Goal: Transaction & Acquisition: Download file/media

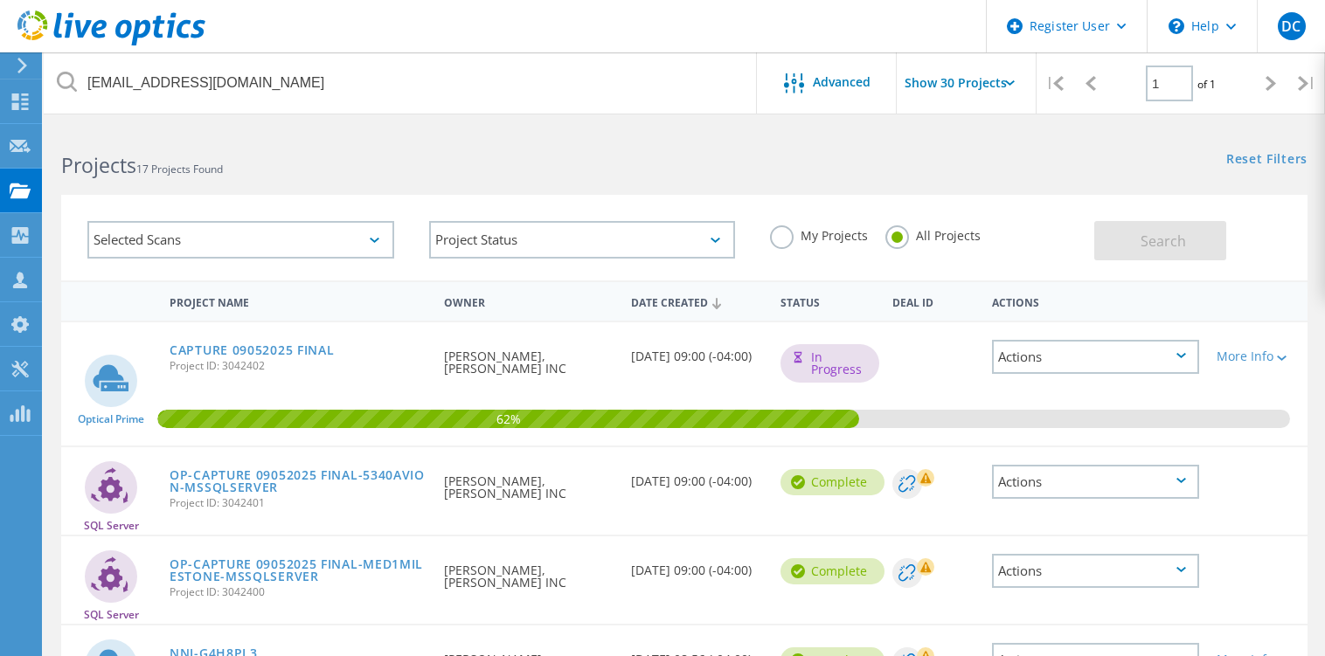
scroll to position [132, 0]
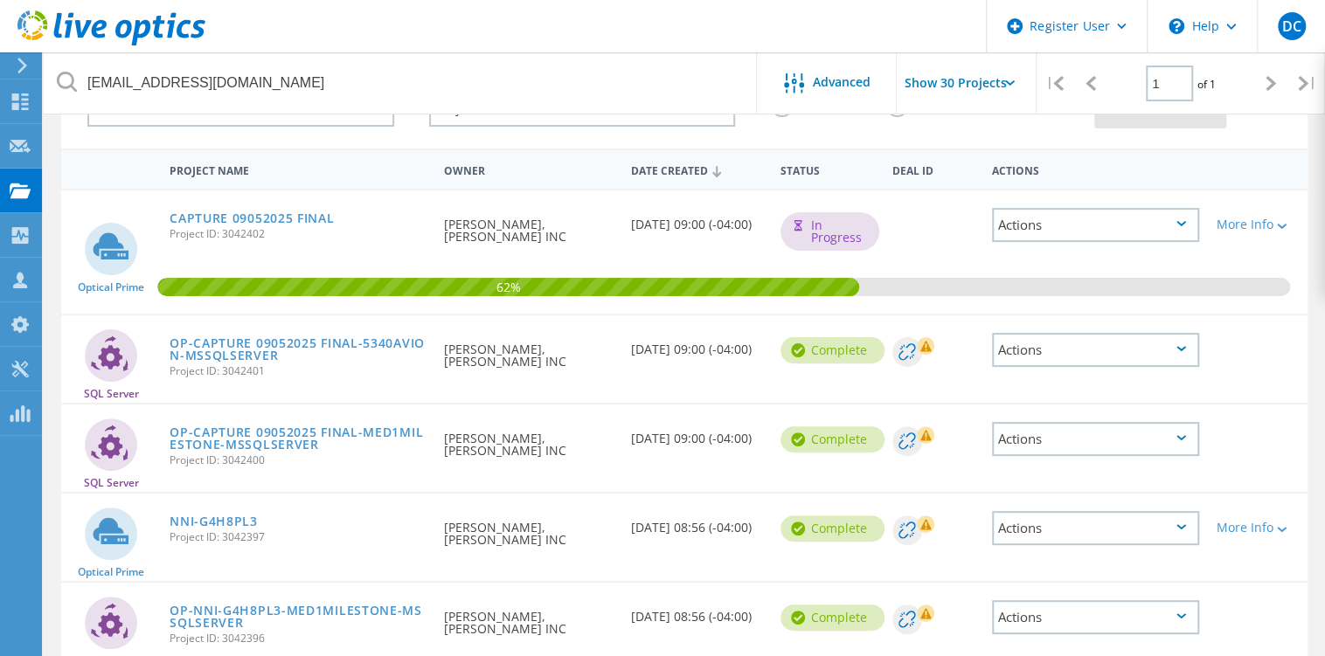
drag, startPoint x: 713, startPoint y: 247, endPoint x: 615, endPoint y: 240, distance: 98.2
click at [615, 240] on div "Optical Prime CAPTURE 09052025 FINAL Project ID: 3042402 Requested By Erik Gree…" at bounding box center [684, 252] width 1247 height 123
click at [726, 263] on div "62%" at bounding box center [684, 252] width 1247 height 123
click at [269, 216] on link "CAPTURE 09052025 FINAL" at bounding box center [252, 218] width 164 height 12
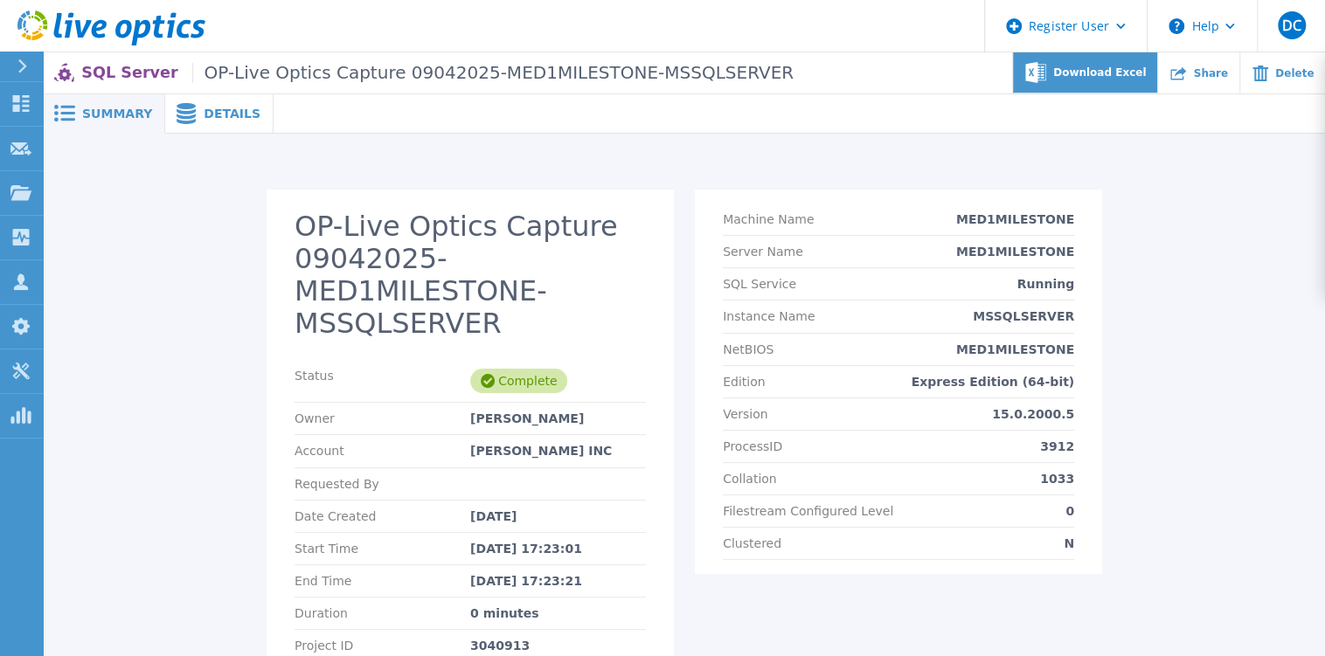
click at [1104, 67] on span "Download Excel" at bounding box center [1099, 72] width 93 height 10
click at [386, 149] on div "OP-Live Optics Capture 09042025-MED1MILESTONE-MSSQLSERVER Status Complete Owner…" at bounding box center [685, 440] width 1282 height 613
click at [1133, 75] on span "Download Excel" at bounding box center [1099, 72] width 93 height 10
click at [79, 101] on div "Summary" at bounding box center [105, 113] width 122 height 39
click at [204, 108] on span "Details" at bounding box center [232, 114] width 57 height 12
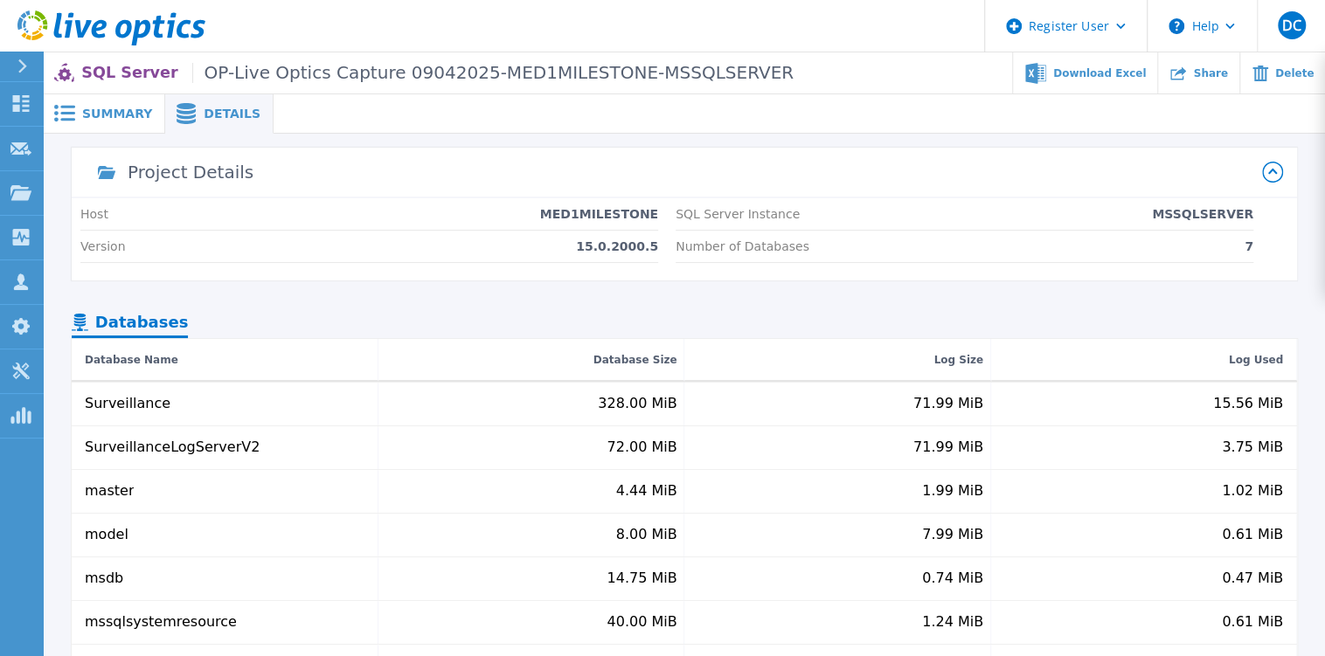
drag, startPoint x: 105, startPoint y: 116, endPoint x: 132, endPoint y: 133, distance: 31.8
click at [107, 118] on span "Summary" at bounding box center [117, 114] width 70 height 12
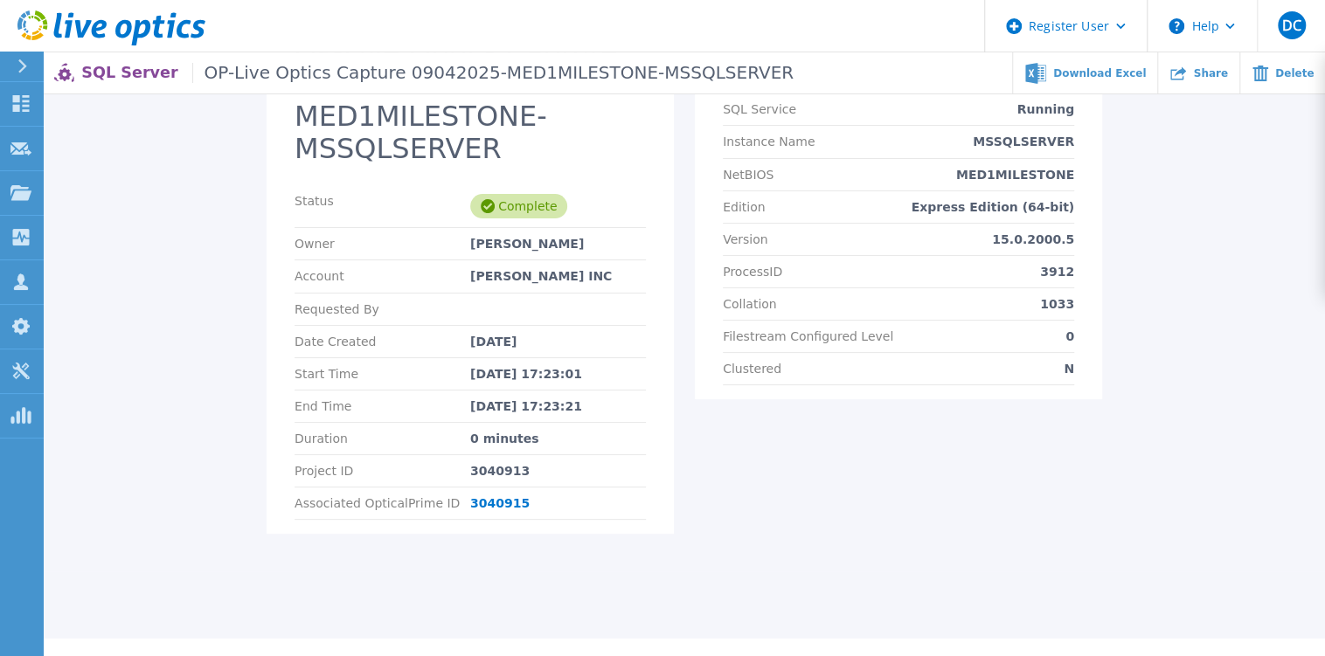
scroll to position [176, 0]
drag, startPoint x: 522, startPoint y: 427, endPoint x: 427, endPoint y: 428, distance: 95.3
click at [427, 455] on div "Project ID 3040913" at bounding box center [470, 471] width 351 height 32
copy div "3040913"
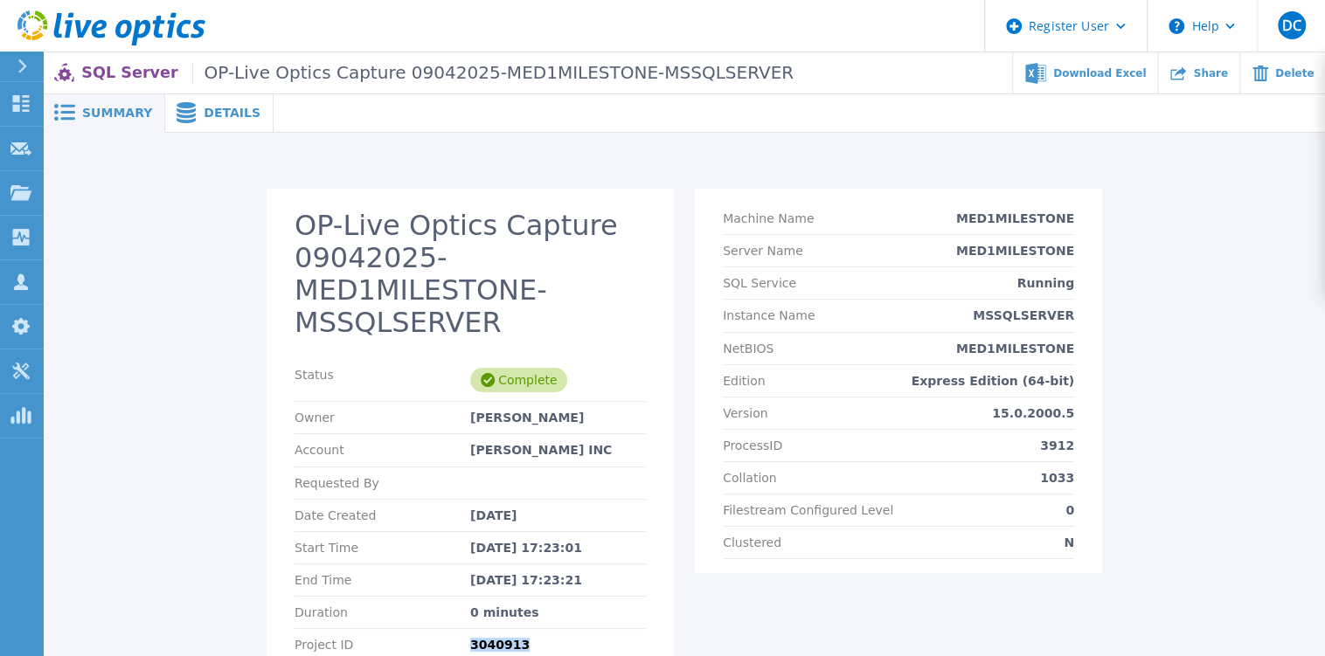
scroll to position [0, 0]
click at [650, 550] on section "OP-Live Optics Capture 09042025-MED1MILESTONE-MSSQLSERVER Status Complete Owner…" at bounding box center [470, 449] width 407 height 519
drag, startPoint x: 538, startPoint y: 606, endPoint x: 451, endPoint y: 608, distance: 87.5
click at [451, 630] on div "Project ID 3040913" at bounding box center [470, 646] width 351 height 32
copy div "3040913"
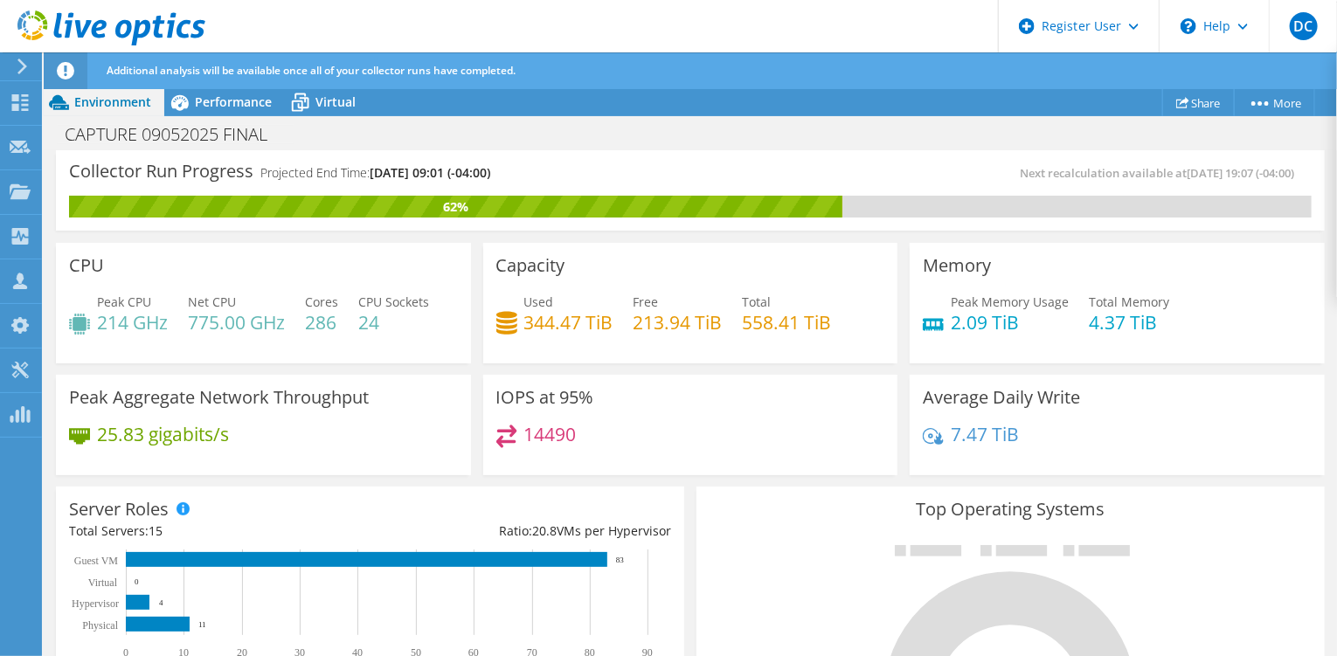
drag, startPoint x: 499, startPoint y: 183, endPoint x: 401, endPoint y: 170, distance: 98.7
click at [401, 170] on div "Collector Run Progress Projected End Time: 09/10/2025, 09:01 (-04:00)" at bounding box center [380, 179] width 622 height 32
click at [401, 170] on span "09/10/2025, 09:01 (-04:00)" at bounding box center [430, 172] width 121 height 17
click at [382, 176] on span "09/10/2025, 09:01 (-04:00)" at bounding box center [430, 172] width 121 height 17
drag, startPoint x: 845, startPoint y: 423, endPoint x: 661, endPoint y: 446, distance: 185.8
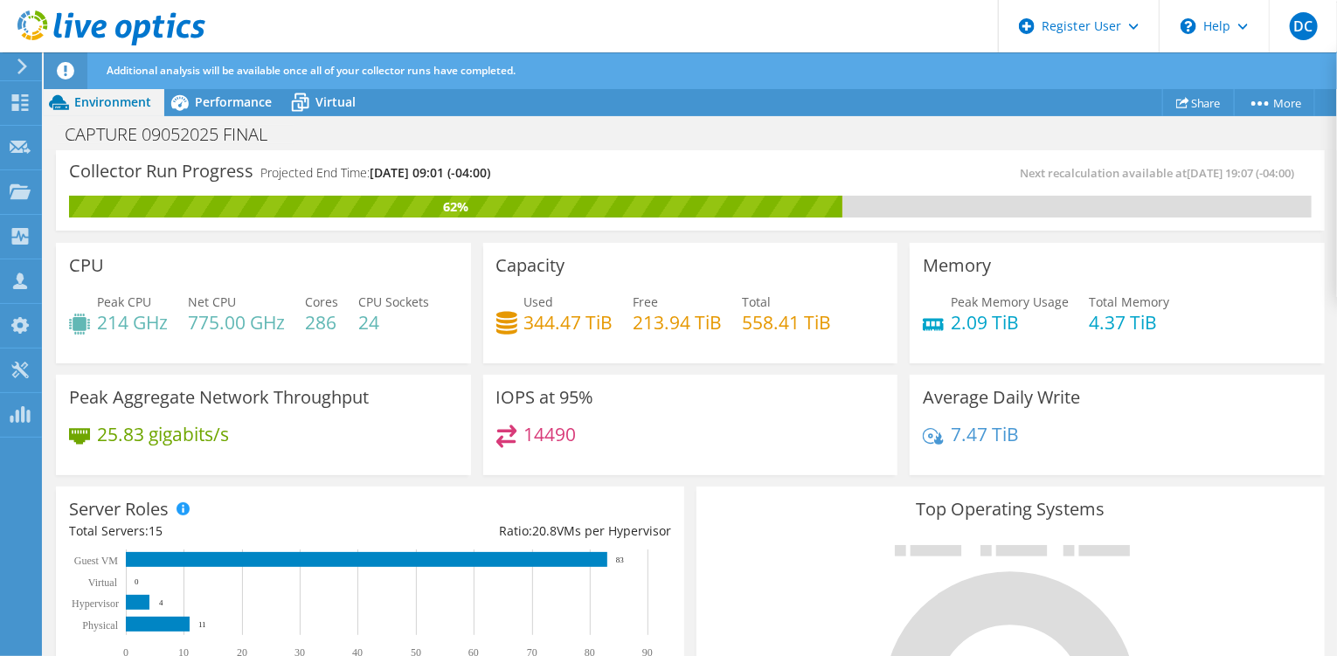
click at [845, 425] on div "14490" at bounding box center [691, 444] width 389 height 38
click at [1073, 159] on div "Collector Run Progress Projected End Time: 09/10/2025, 09:01 (-04:00) Next reca…" at bounding box center [690, 190] width 1269 height 80
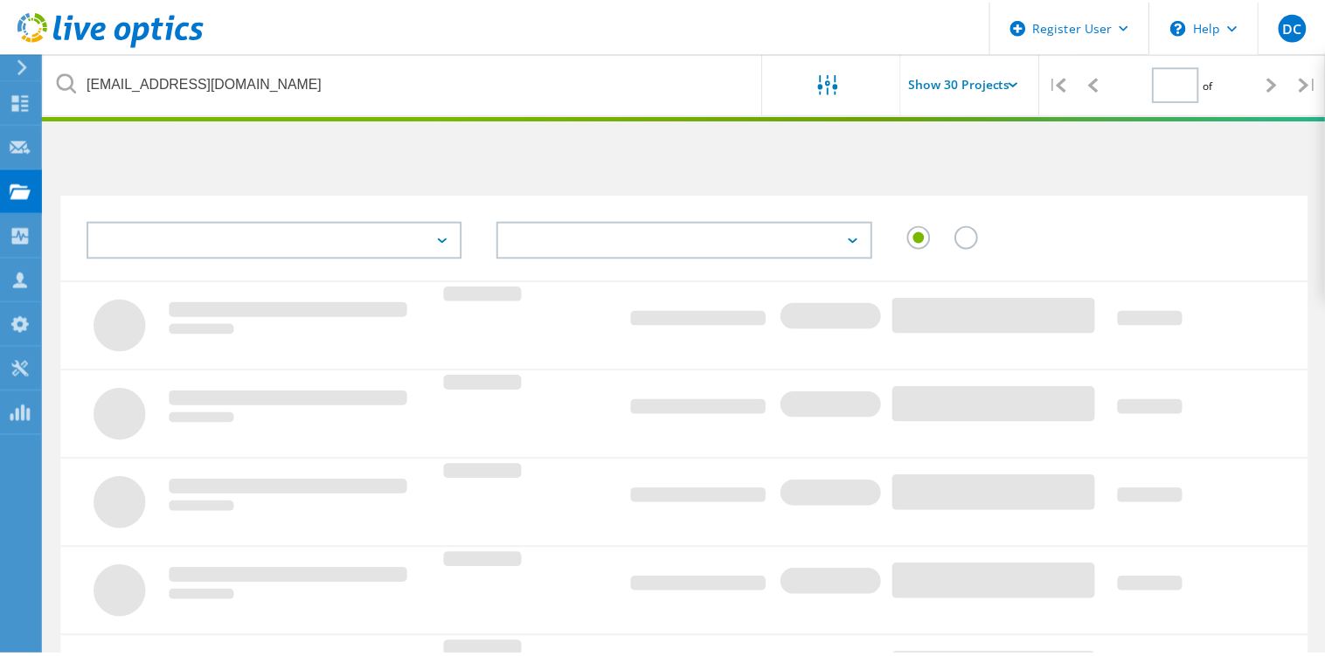
scroll to position [132, 0]
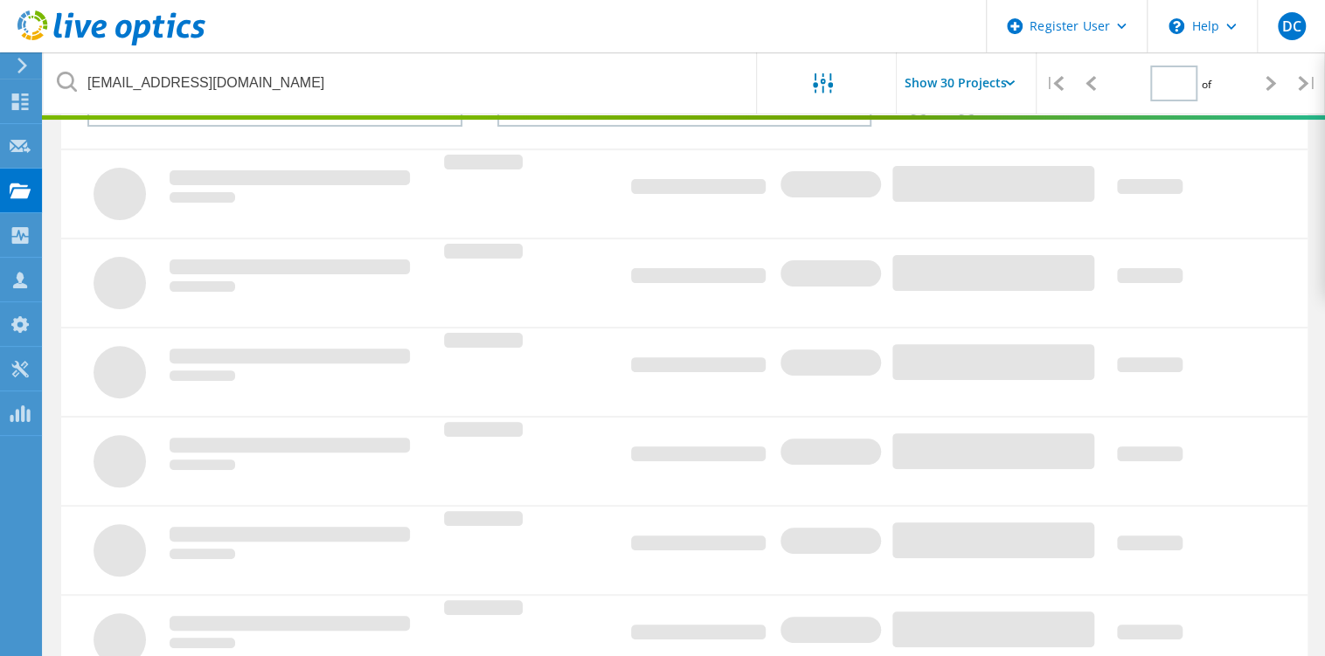
type input "1"
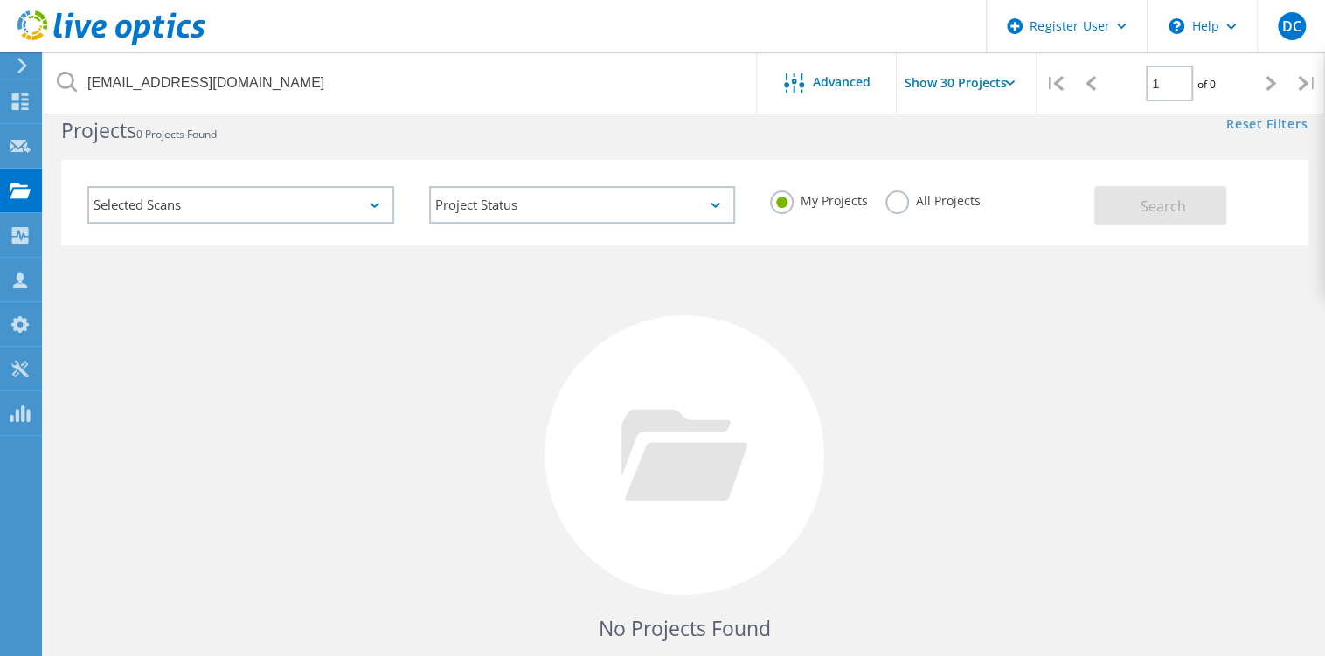
scroll to position [0, 0]
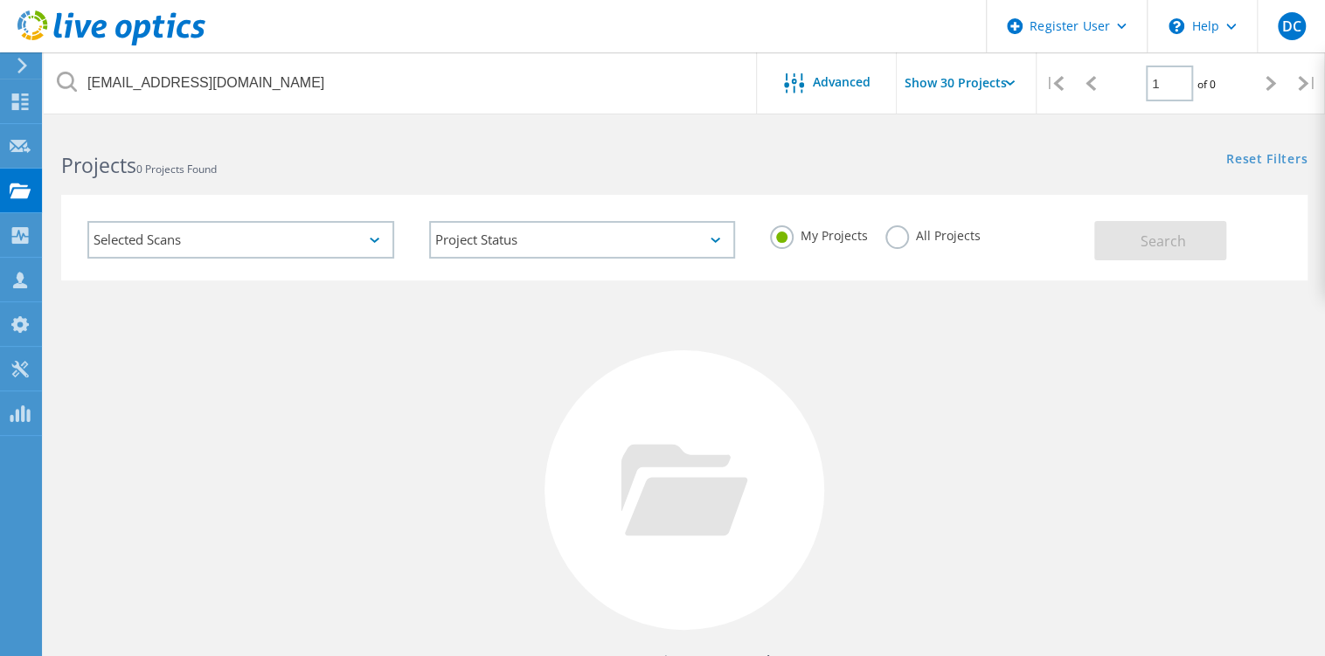
click at [907, 245] on div "All Projects" at bounding box center [933, 238] width 95 height 25
click at [907, 232] on label "All Projects" at bounding box center [933, 234] width 95 height 17
click at [0, 0] on input "All Projects" at bounding box center [0, 0] width 0 height 0
click at [1198, 241] on button "Search" at bounding box center [1160, 240] width 132 height 39
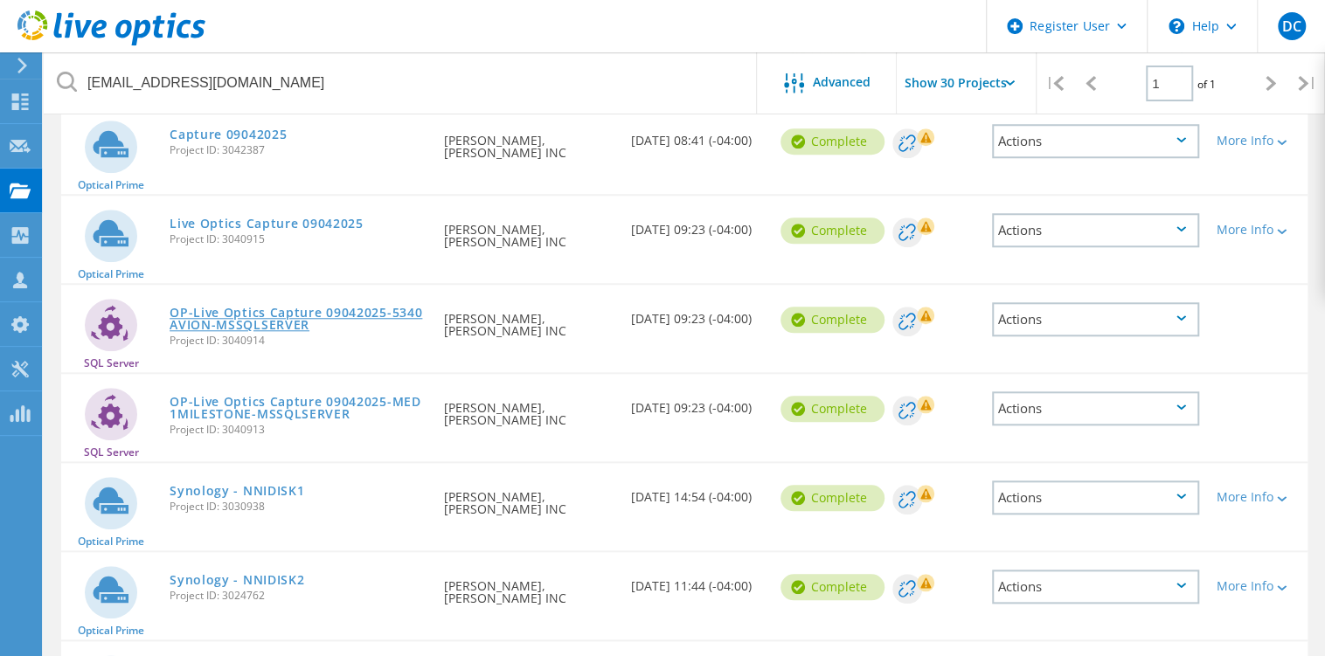
scroll to position [699, 0]
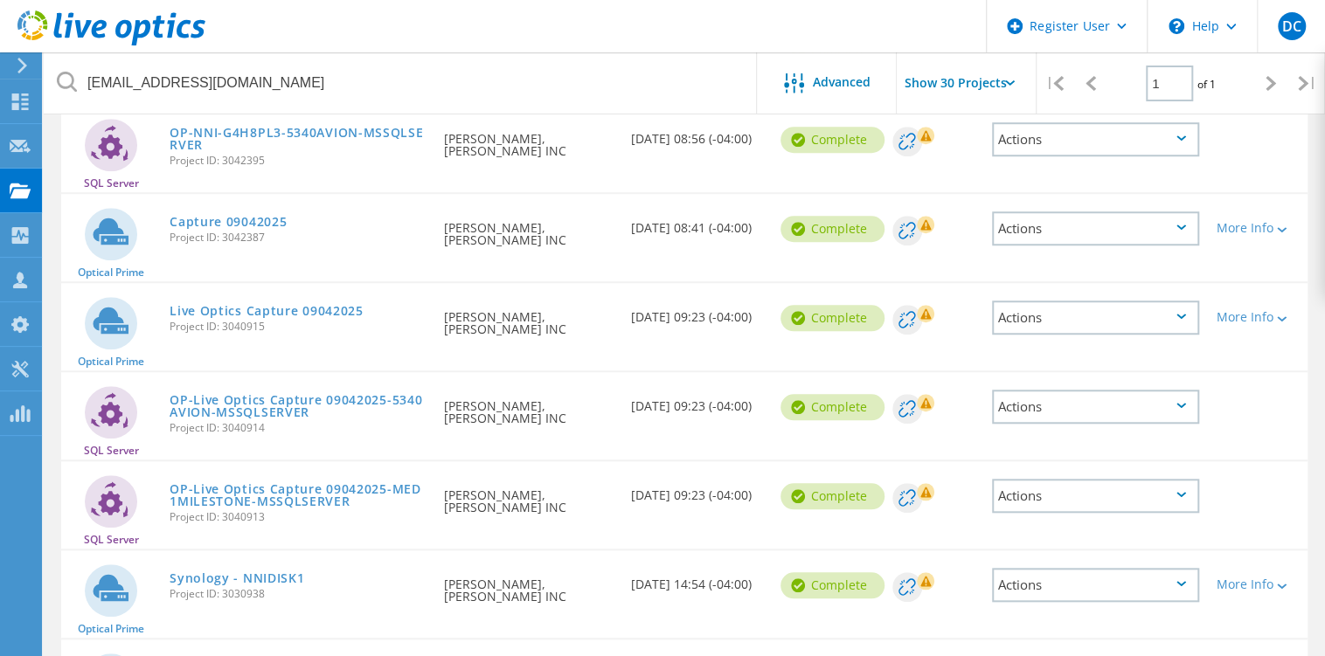
drag, startPoint x: 281, startPoint y: 331, endPoint x: 225, endPoint y: 332, distance: 56.8
click at [225, 332] on div "Live Optics Capture 09042025 Project ID: 3040915" at bounding box center [298, 316] width 274 height 66
copy span "3040915"
drag, startPoint x: 278, startPoint y: 240, endPoint x: 225, endPoint y: 241, distance: 53.3
click at [225, 241] on div "Capture 09042025 Project ID: 3042387" at bounding box center [298, 227] width 274 height 66
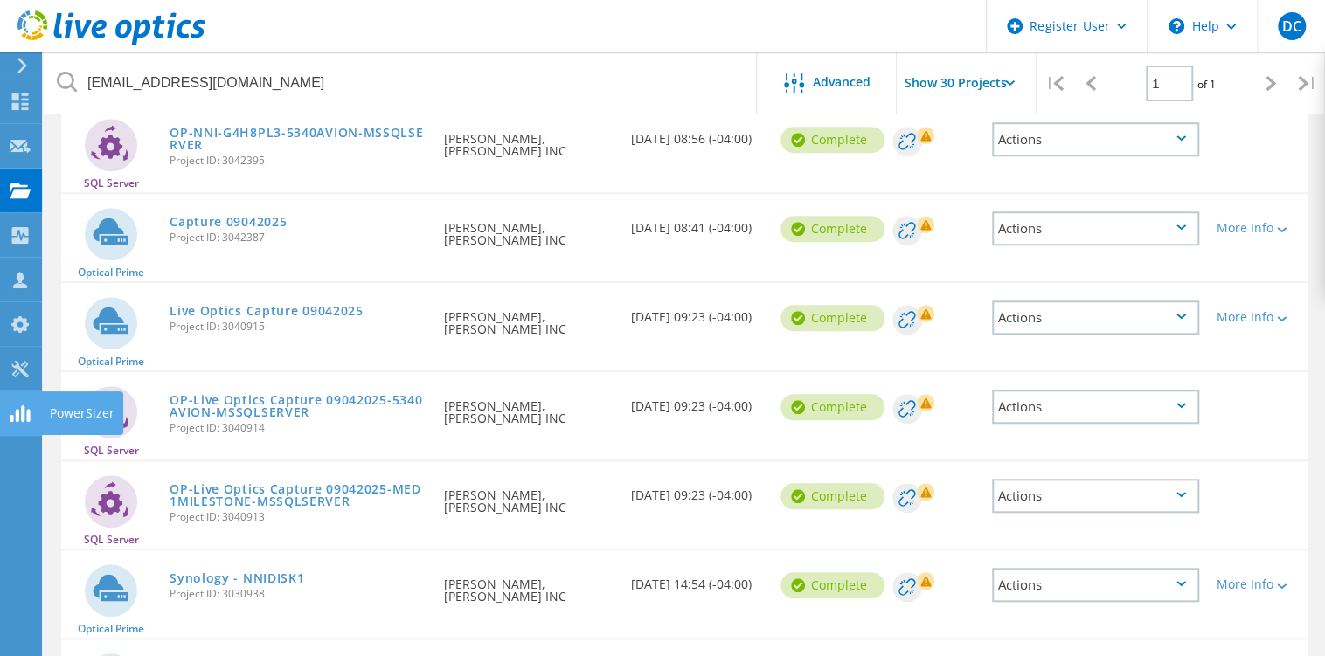
copy span "3042387"
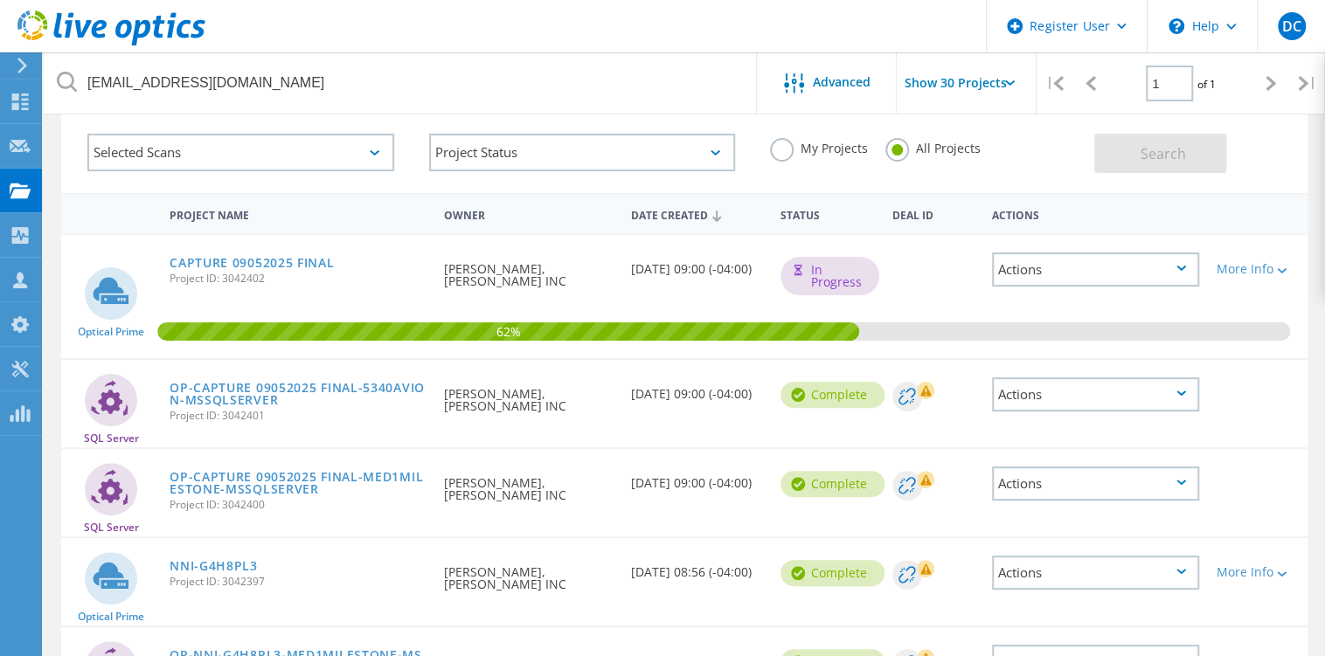
scroll to position [350, 0]
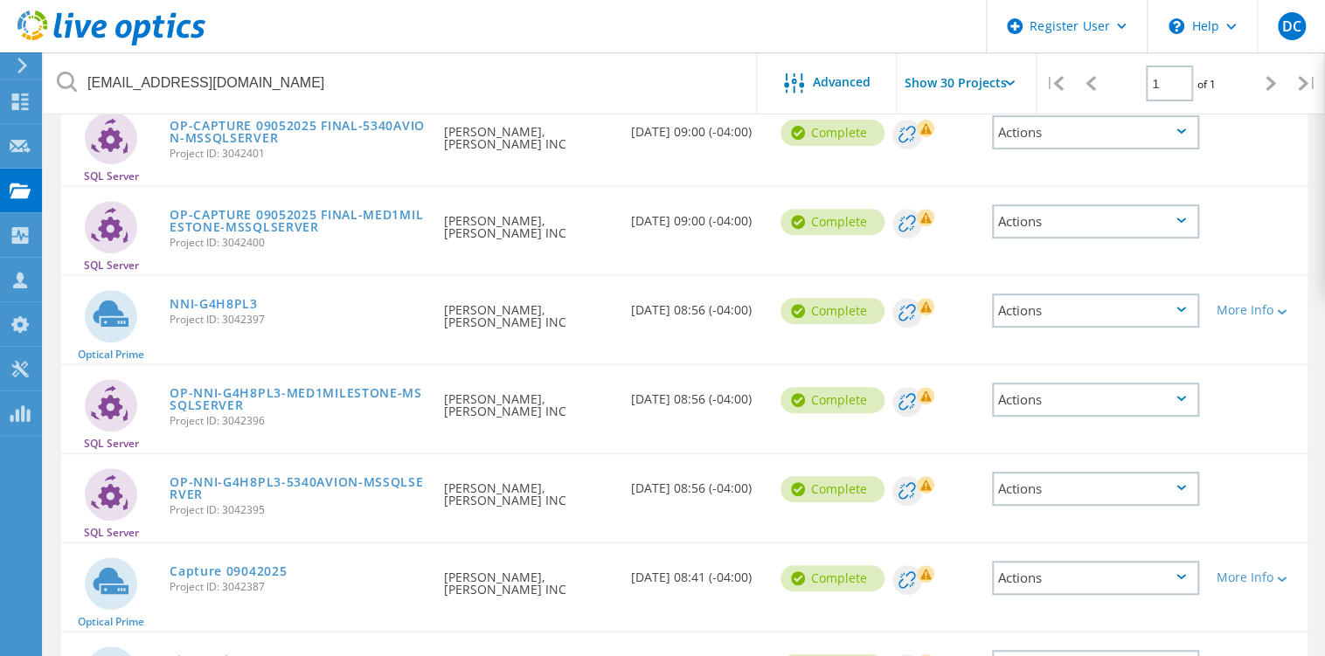
drag, startPoint x: 286, startPoint y: 315, endPoint x: 224, endPoint y: 323, distance: 62.6
click at [224, 323] on span "Project ID: 3042397" at bounding box center [298, 320] width 257 height 10
copy span "3042397"
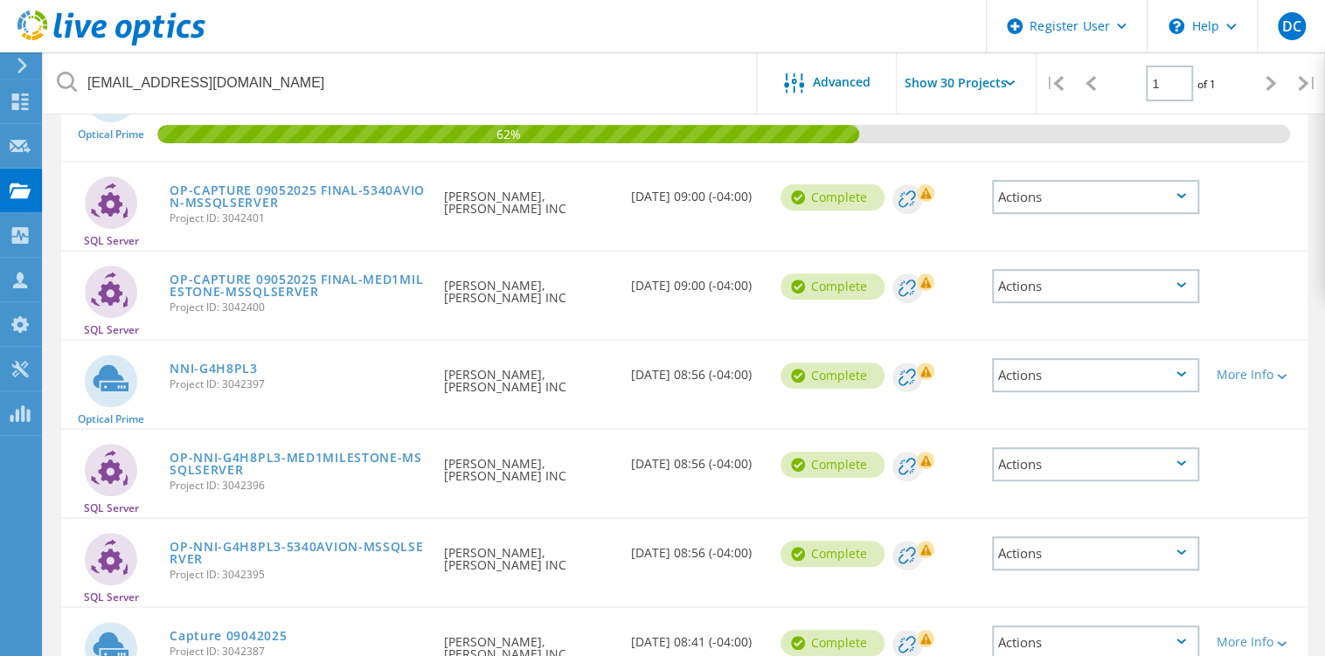
scroll to position [262, 0]
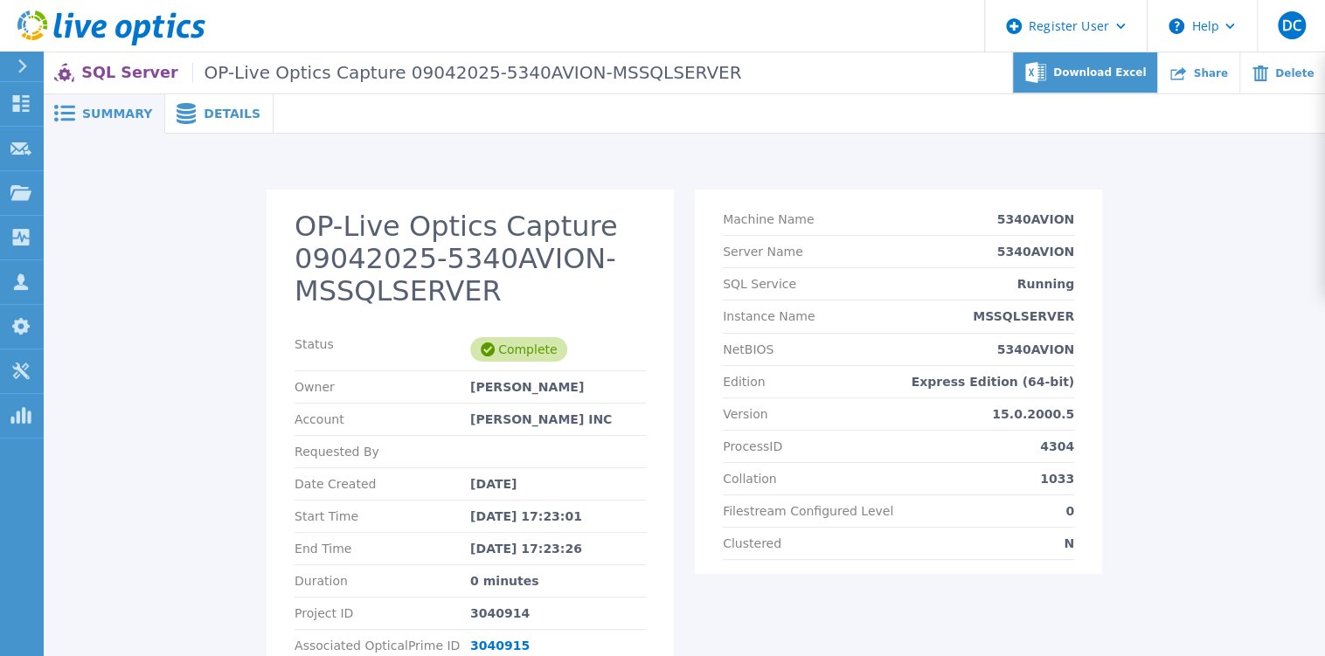
click at [1127, 74] on span "Download Excel" at bounding box center [1099, 72] width 93 height 10
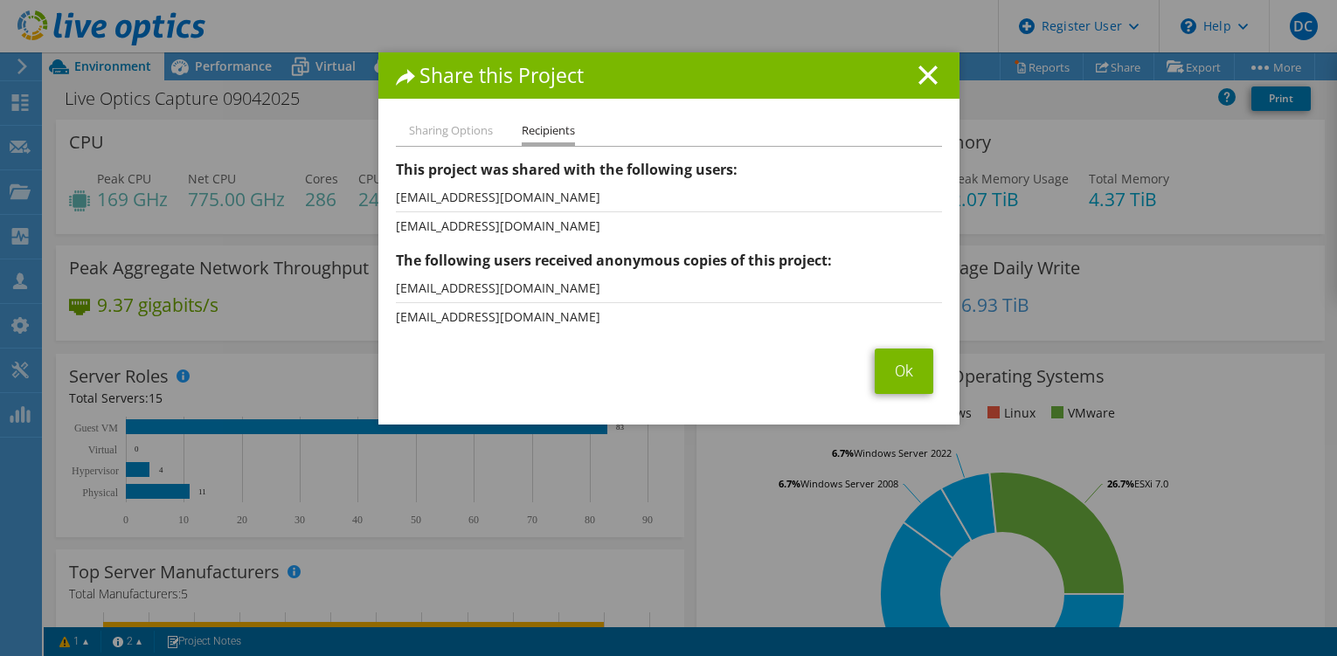
select select "USD"
click at [930, 79] on icon at bounding box center [928, 75] width 19 height 19
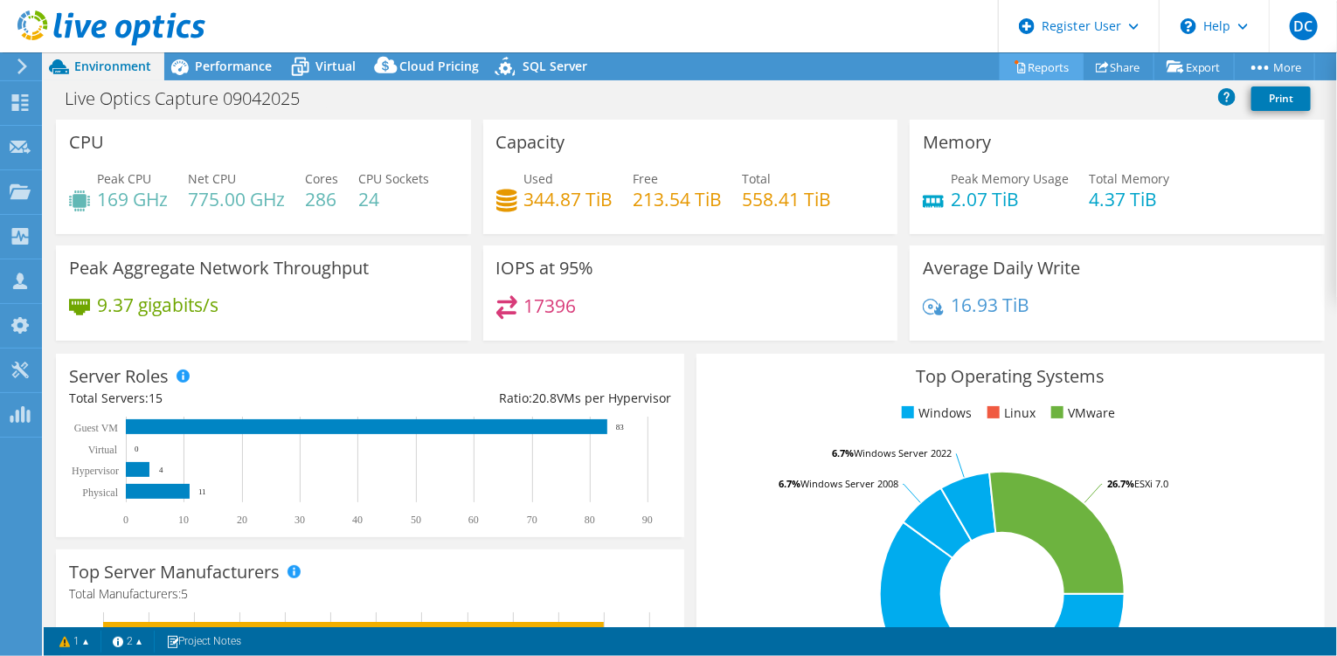
click at [1045, 66] on link "Reports" at bounding box center [1042, 66] width 84 height 27
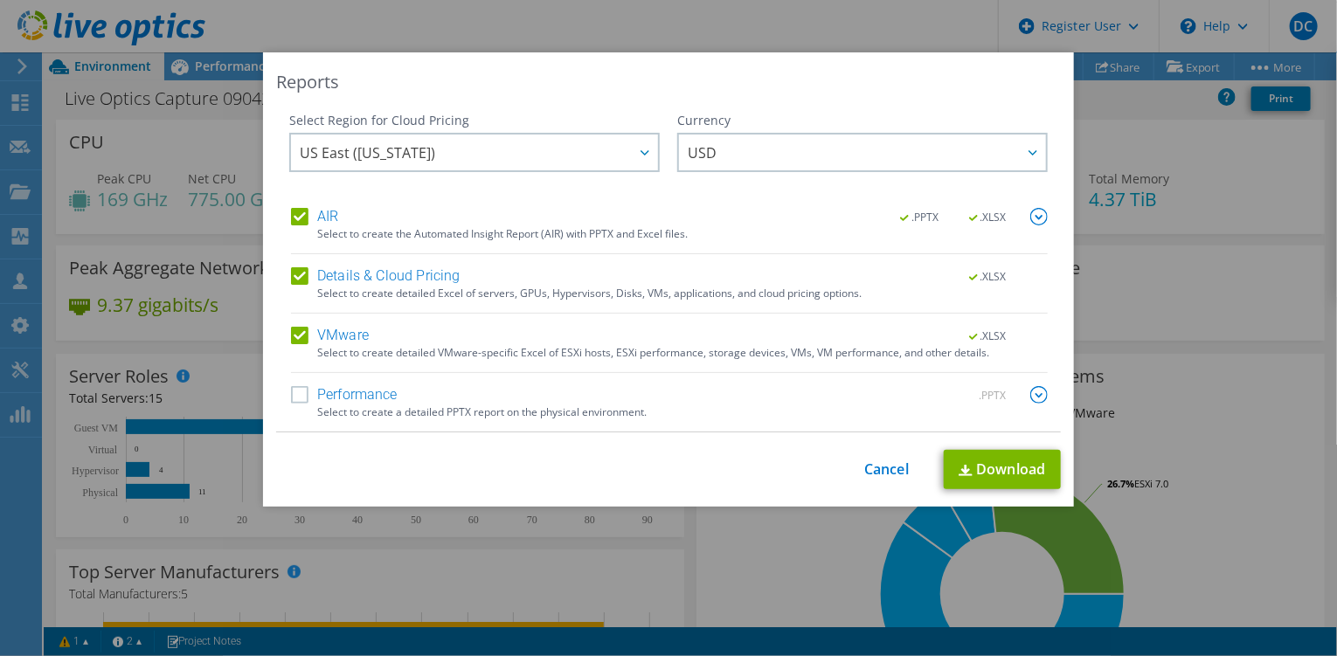
drag, startPoint x: 474, startPoint y: 387, endPoint x: 455, endPoint y: 410, distance: 29.2
click at [474, 388] on div "Performance .PPTX" at bounding box center [669, 396] width 757 height 20
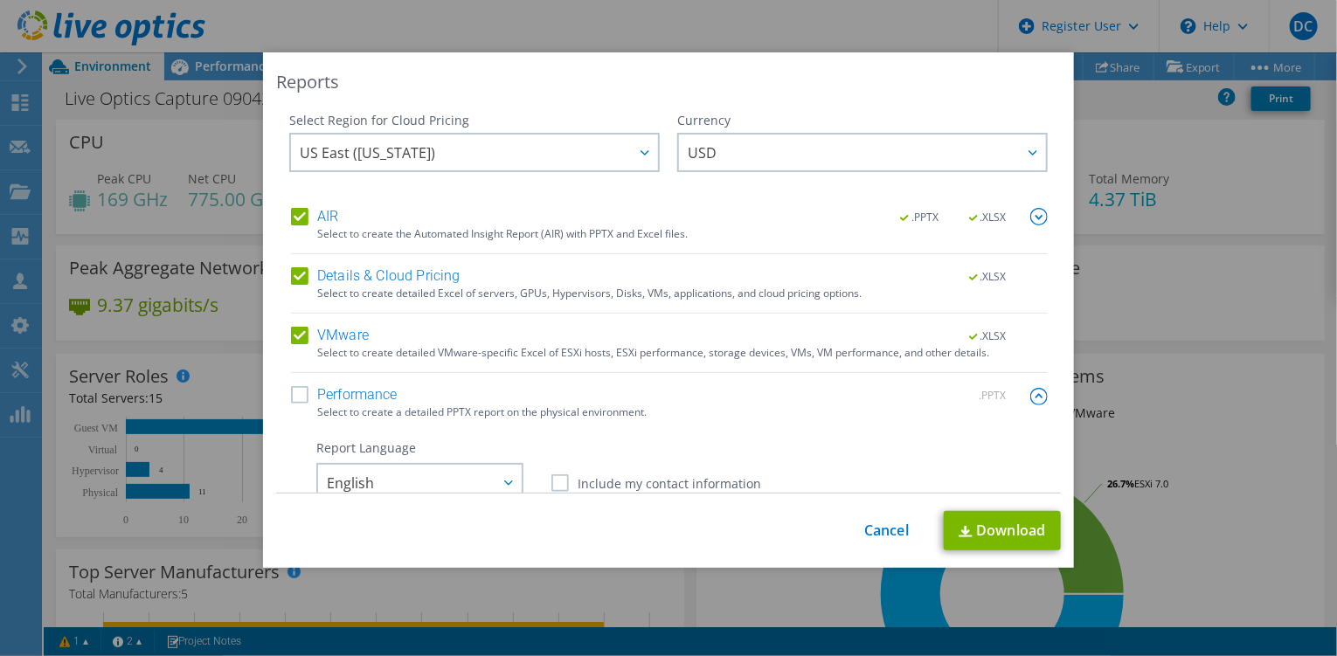
click at [302, 393] on label "Performance" at bounding box center [344, 394] width 107 height 17
click at [0, 0] on input "Performance" at bounding box center [0, 0] width 0 height 0
click at [974, 538] on link "Download" at bounding box center [1002, 530] width 117 height 39
drag, startPoint x: 1145, startPoint y: 513, endPoint x: 972, endPoint y: 497, distance: 173.9
click at [1145, 513] on div "Reports Select Region for Cloud Pricing Asia Pacific (Hong Kong) Asia Pacific (…" at bounding box center [668, 328] width 1337 height 552
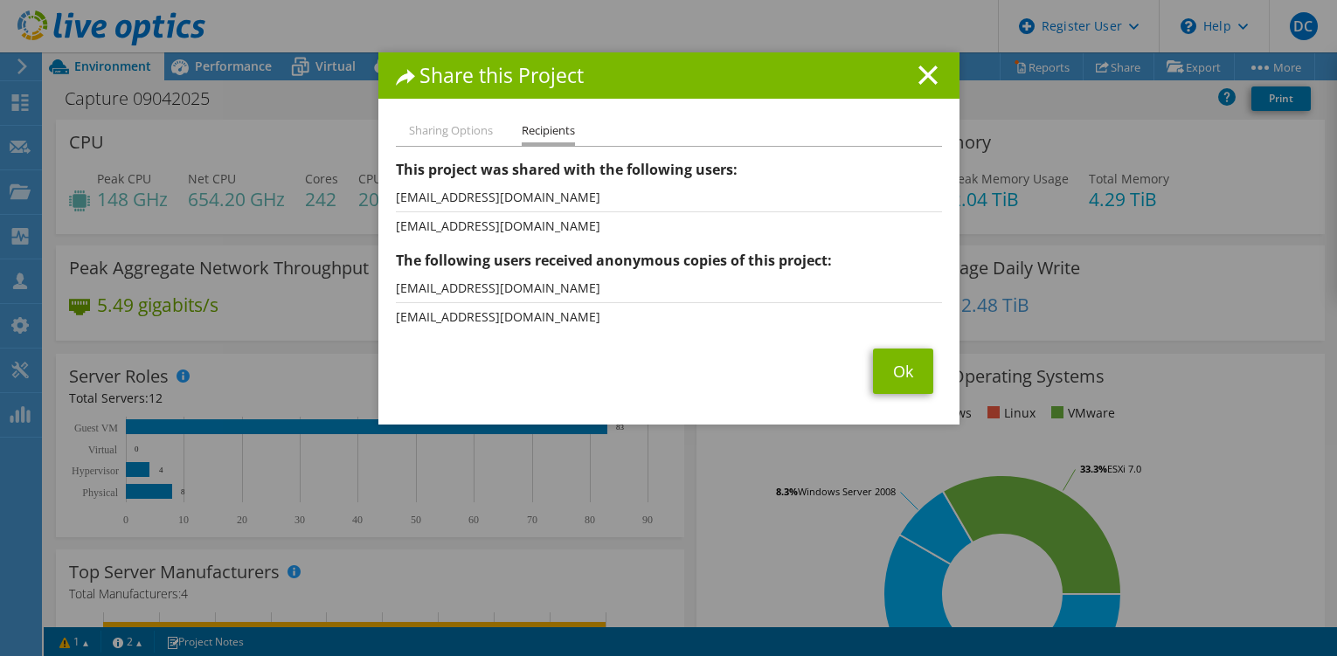
select select "USD"
click at [882, 376] on link "Ok" at bounding box center [903, 371] width 60 height 45
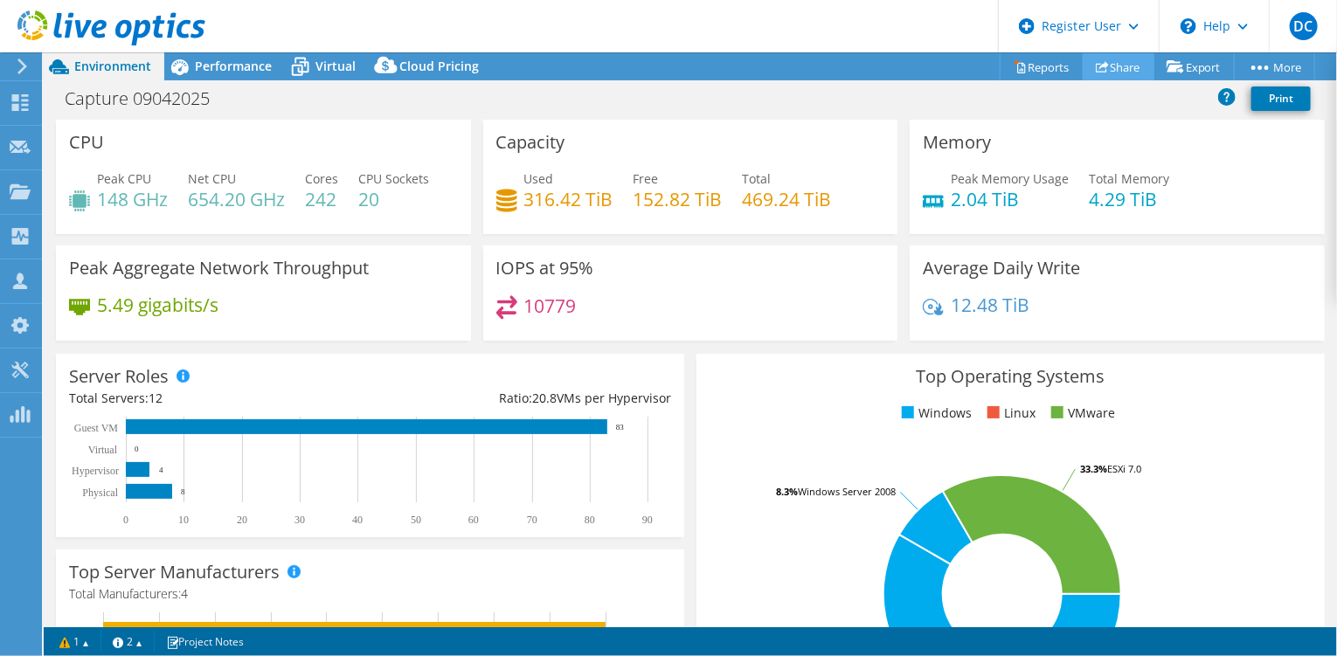
click at [1122, 63] on link "Share" at bounding box center [1119, 66] width 72 height 27
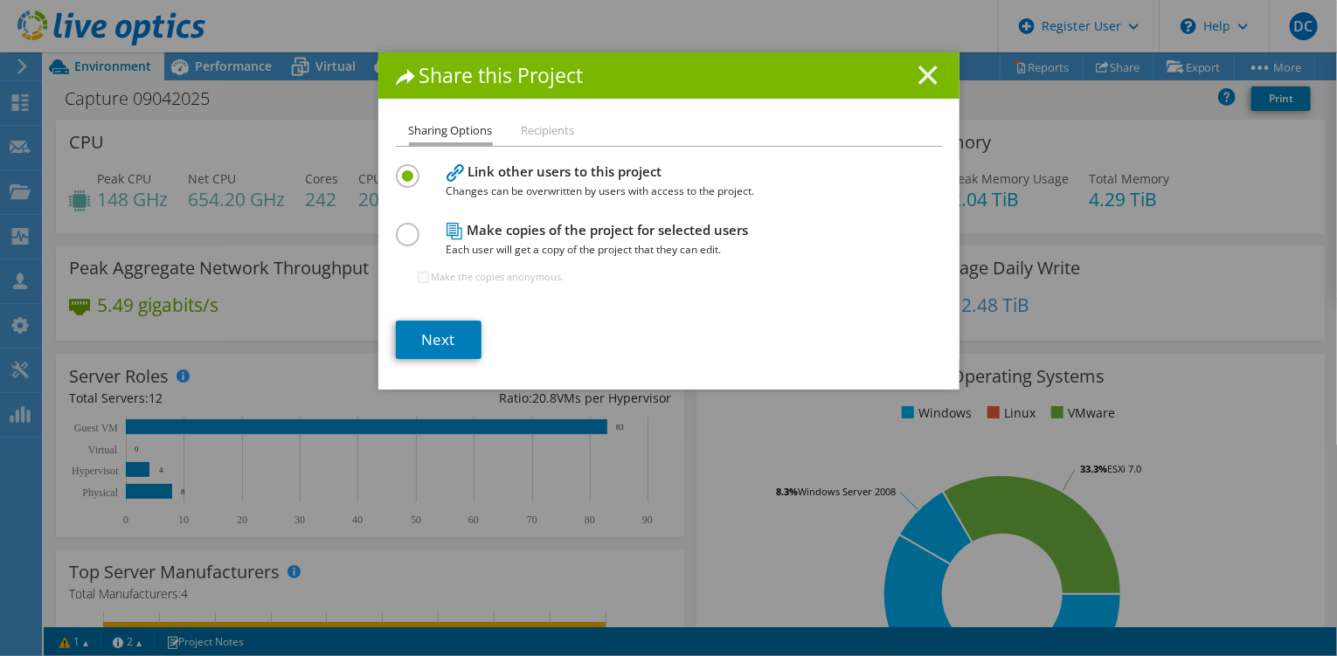
click at [920, 72] on line at bounding box center [928, 74] width 17 height 17
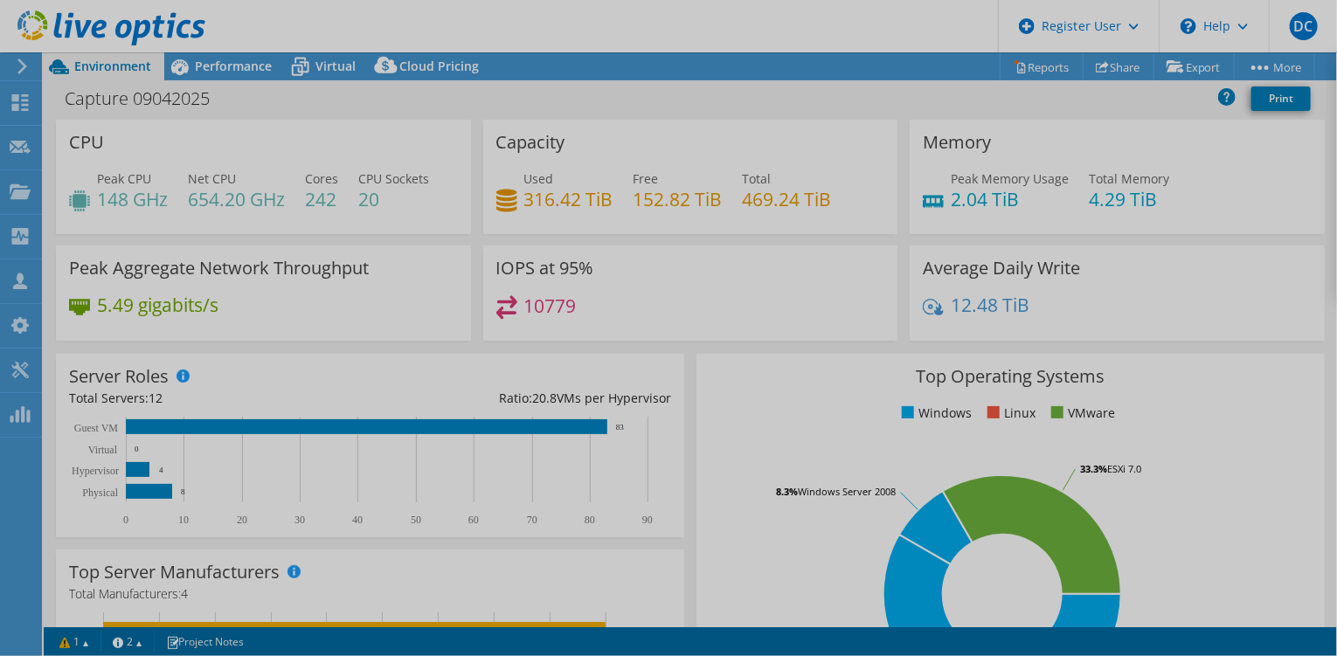
click at [1024, 67] on div at bounding box center [668, 328] width 1337 height 656
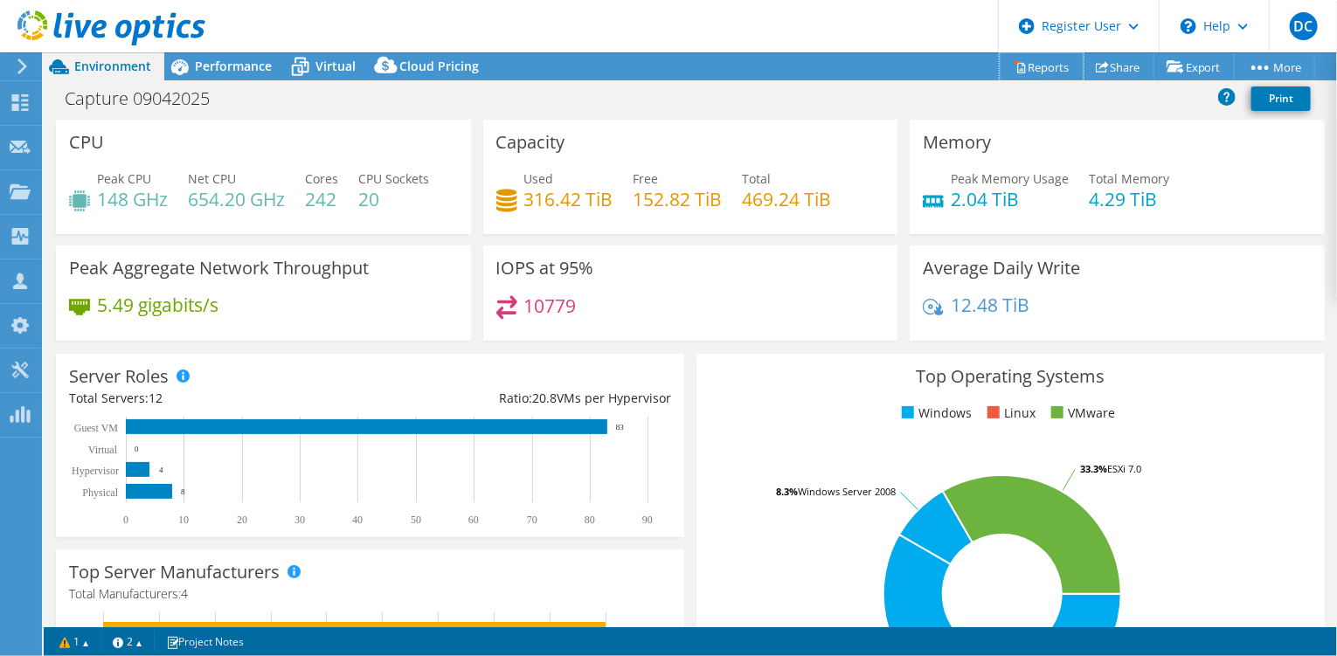
click at [1025, 57] on link "Reports" at bounding box center [1042, 66] width 84 height 27
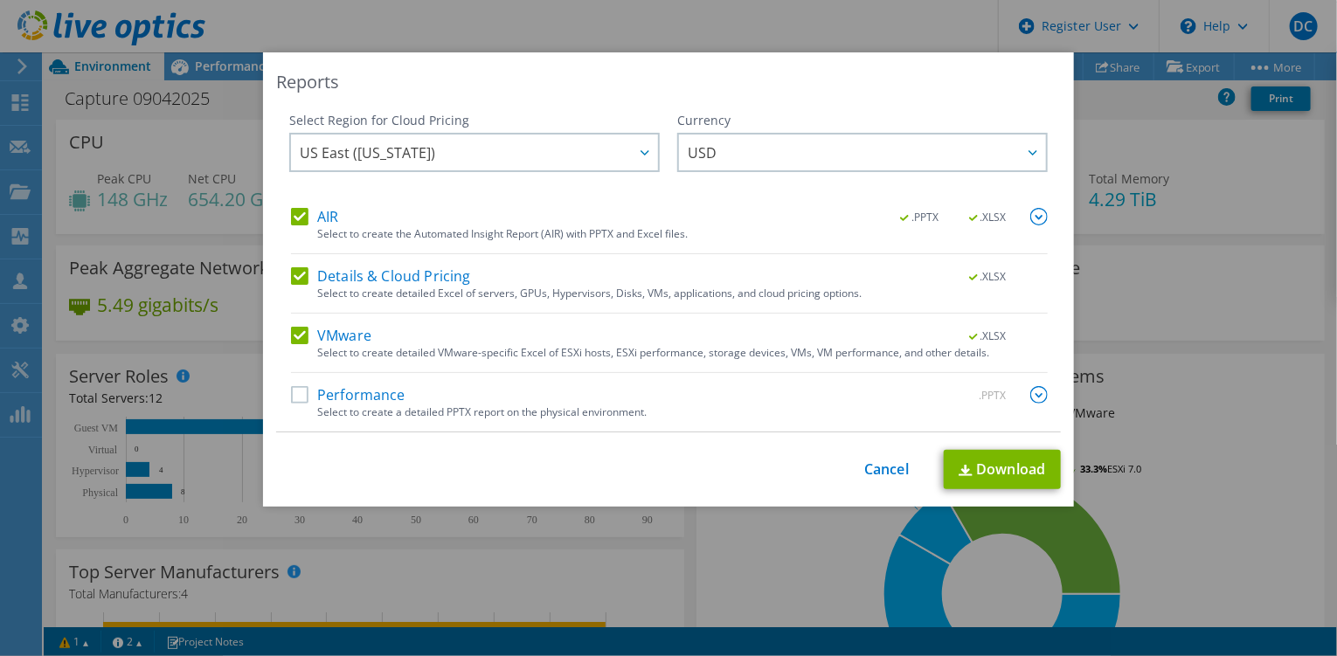
click at [447, 394] on div "Performance .PPTX" at bounding box center [669, 396] width 757 height 20
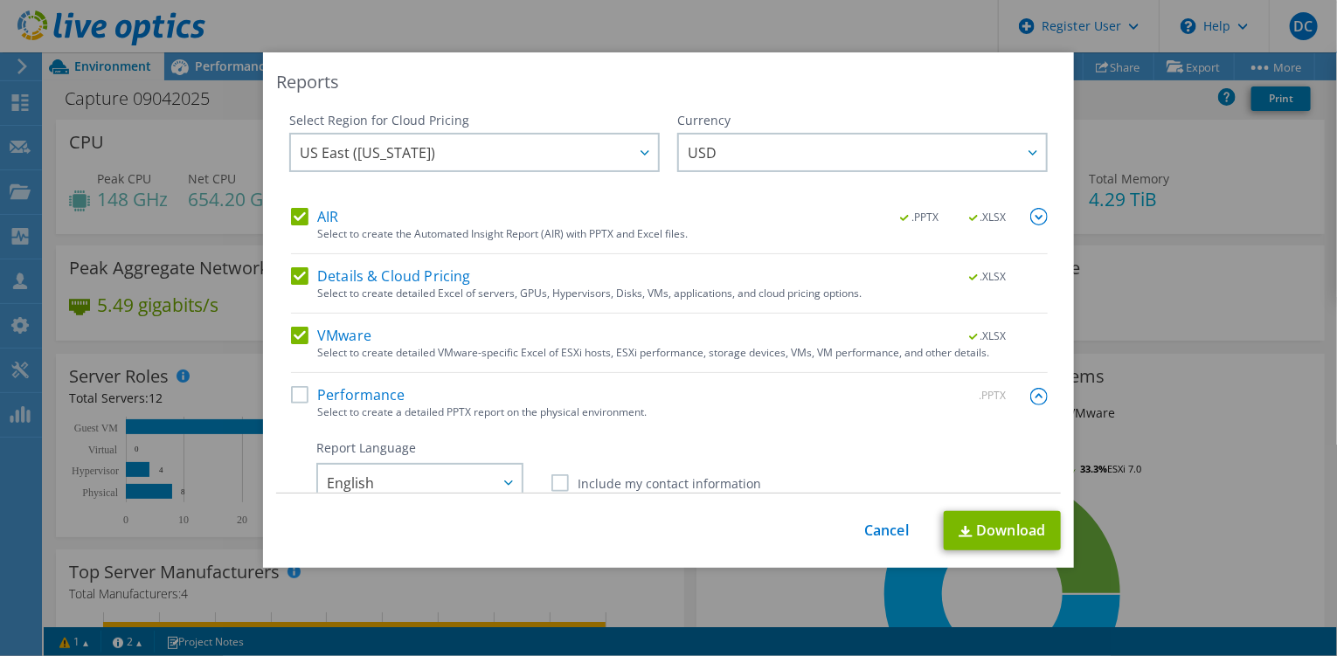
click at [308, 397] on label "Performance" at bounding box center [348, 394] width 115 height 17
click at [0, 0] on input "Performance" at bounding box center [0, 0] width 0 height 0
click at [1008, 529] on link "Download" at bounding box center [1002, 530] width 117 height 39
drag, startPoint x: 900, startPoint y: 532, endPoint x: 821, endPoint y: 515, distance: 80.6
click at [899, 533] on link "Cancel" at bounding box center [887, 531] width 45 height 17
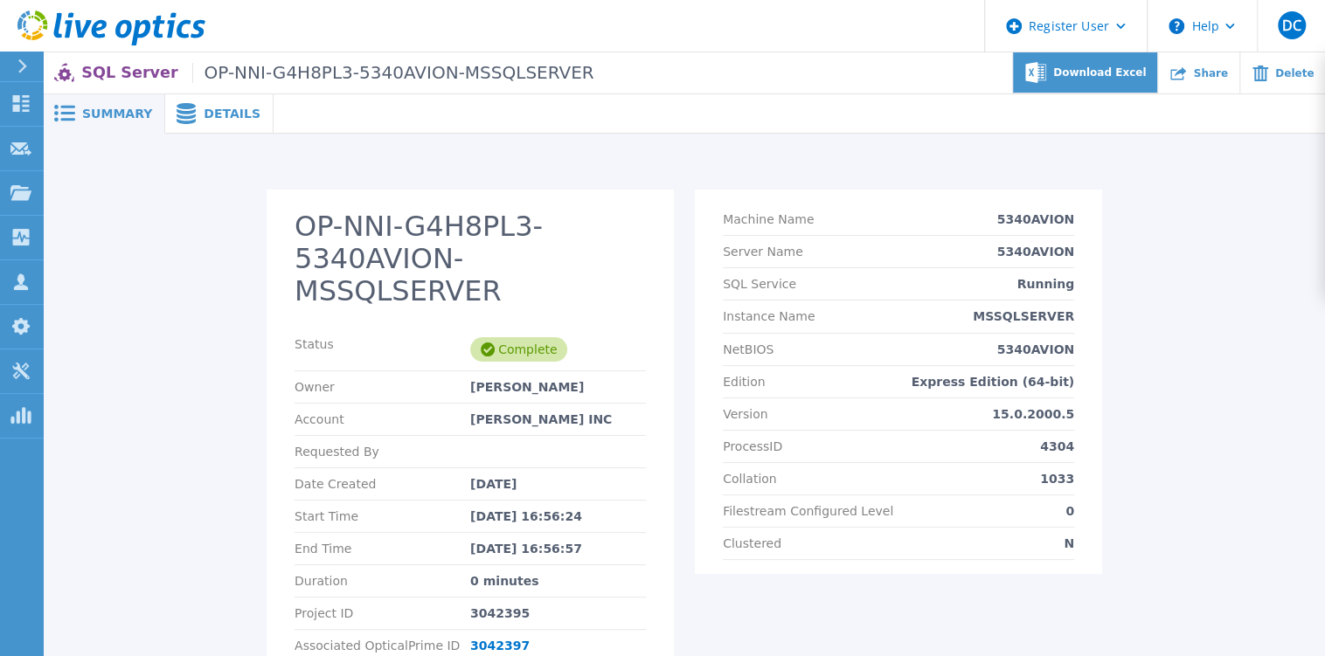
click at [1095, 73] on span "Download Excel" at bounding box center [1099, 72] width 93 height 10
drag, startPoint x: 540, startPoint y: 586, endPoint x: 38, endPoint y: 592, distance: 502.7
click at [448, 598] on div "Project ID 3042395" at bounding box center [470, 614] width 351 height 32
copy div "3042395"
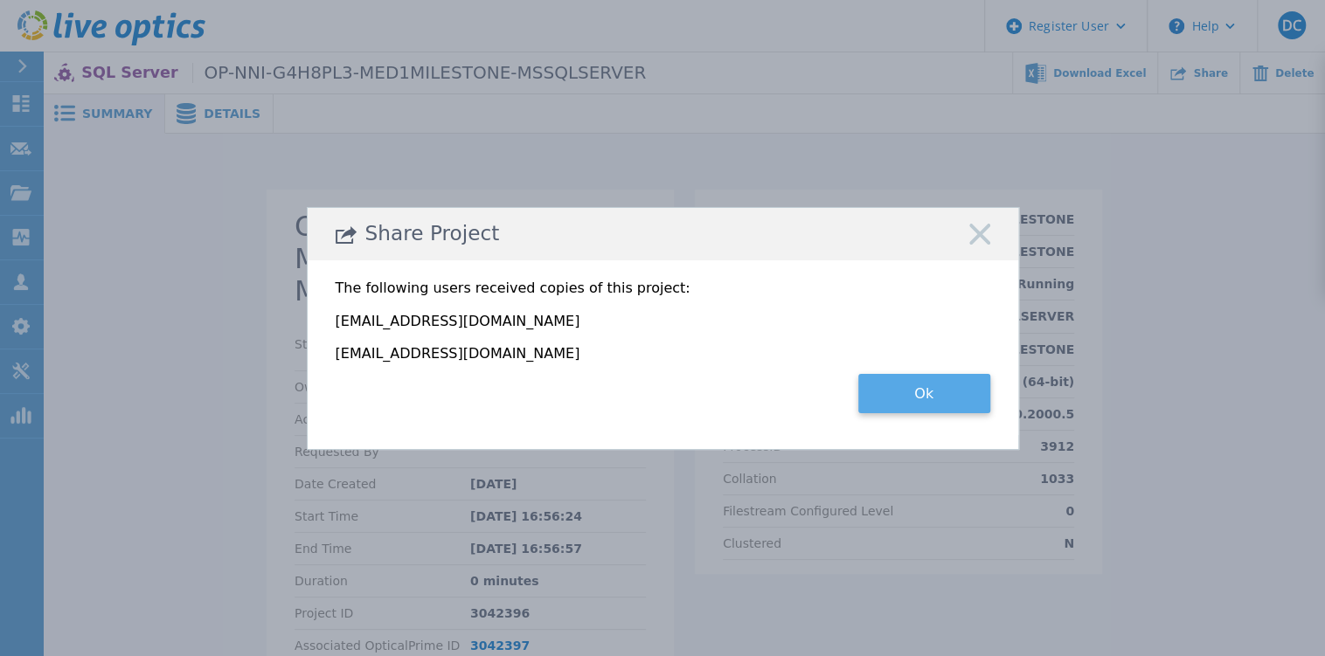
click at [938, 383] on button "Ok" at bounding box center [924, 393] width 132 height 39
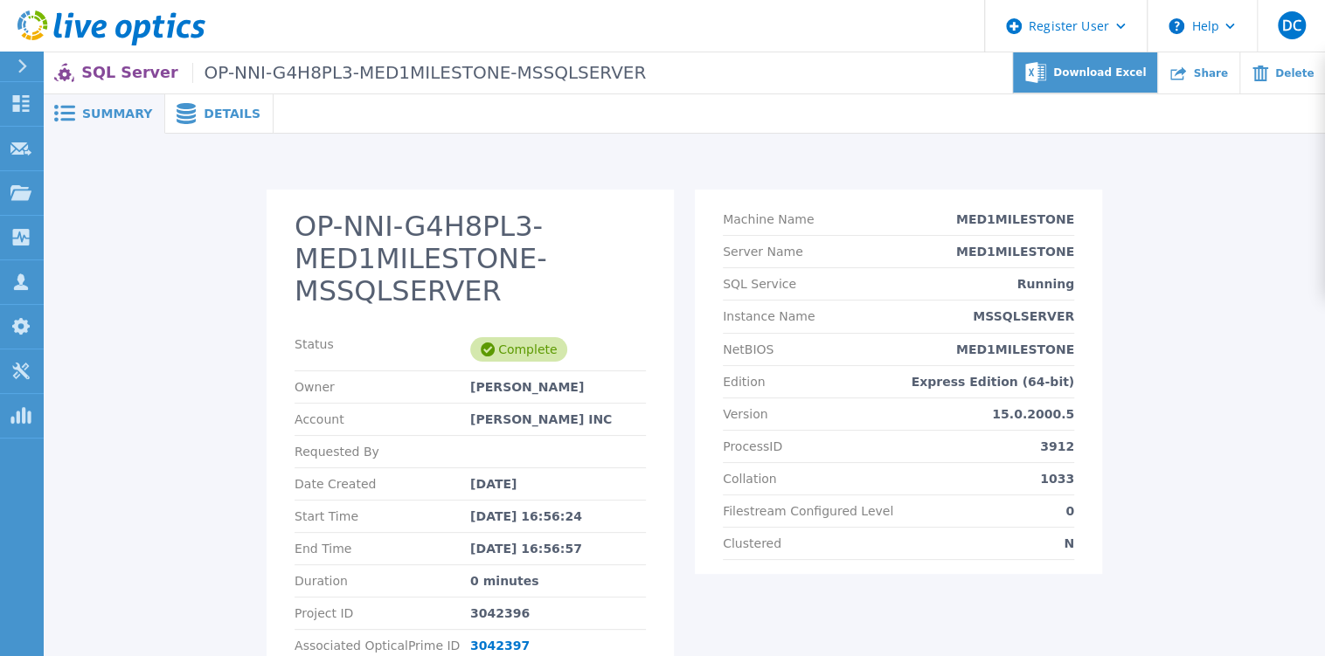
click at [1107, 71] on span "Download Excel" at bounding box center [1099, 72] width 93 height 10
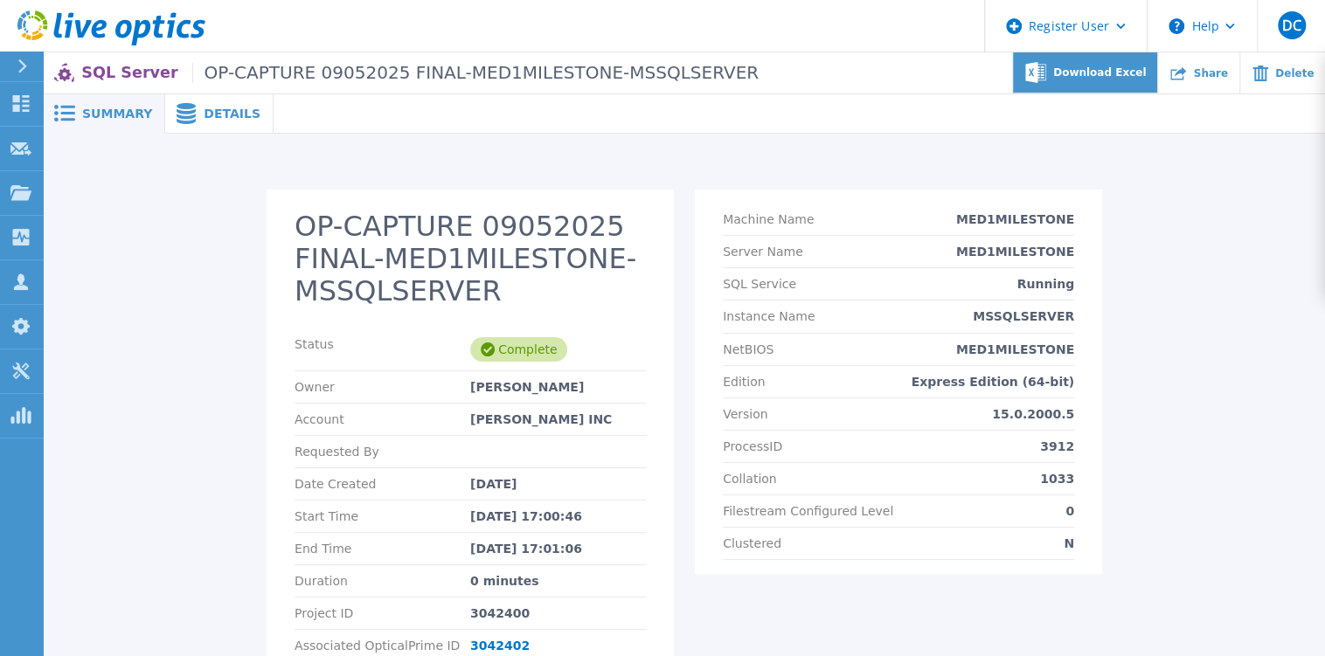
click at [1143, 73] on span "Download Excel" at bounding box center [1099, 72] width 93 height 10
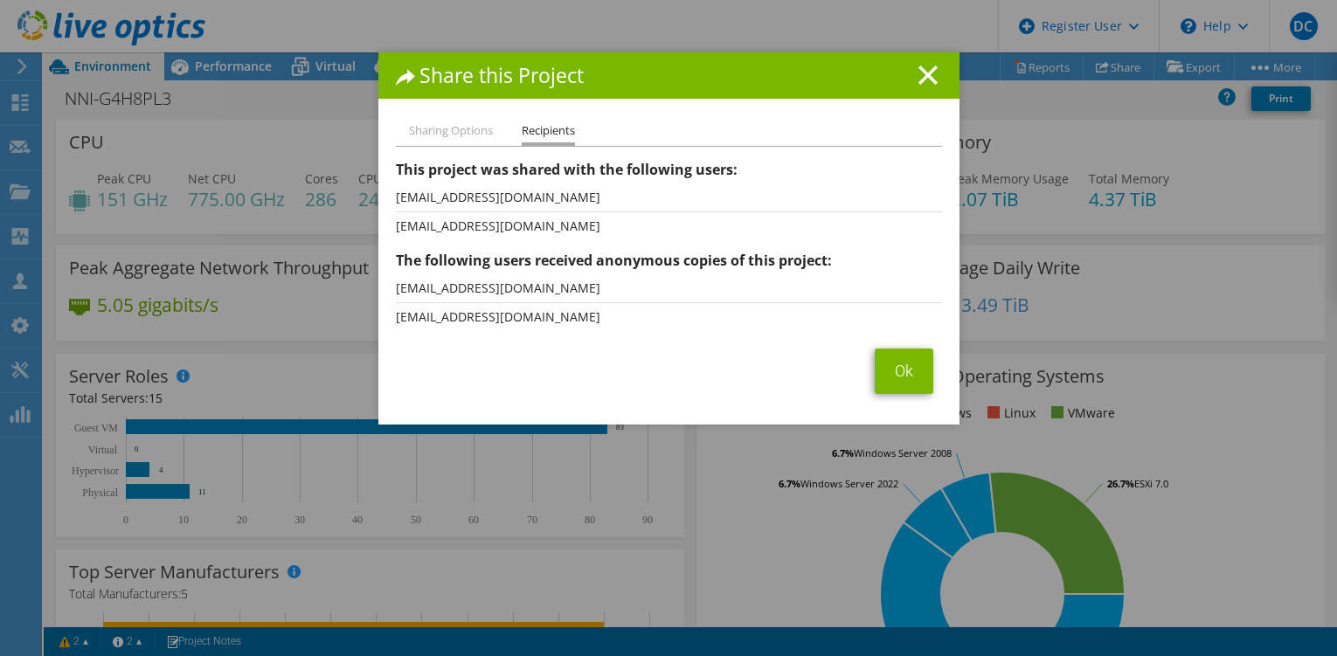
select select "USD"
drag, startPoint x: 913, startPoint y: 78, endPoint x: 947, endPoint y: 81, distance: 34.3
click at [919, 78] on icon at bounding box center [928, 75] width 19 height 19
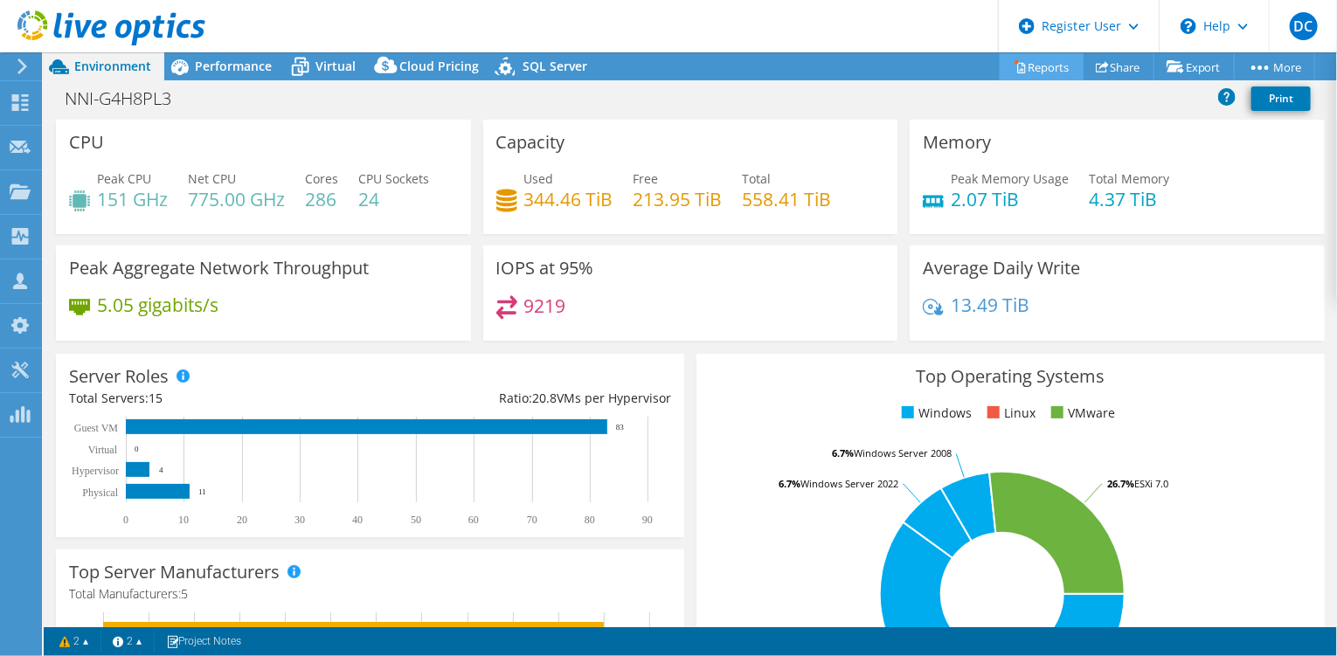
click at [1026, 70] on link "Reports" at bounding box center [1042, 66] width 84 height 27
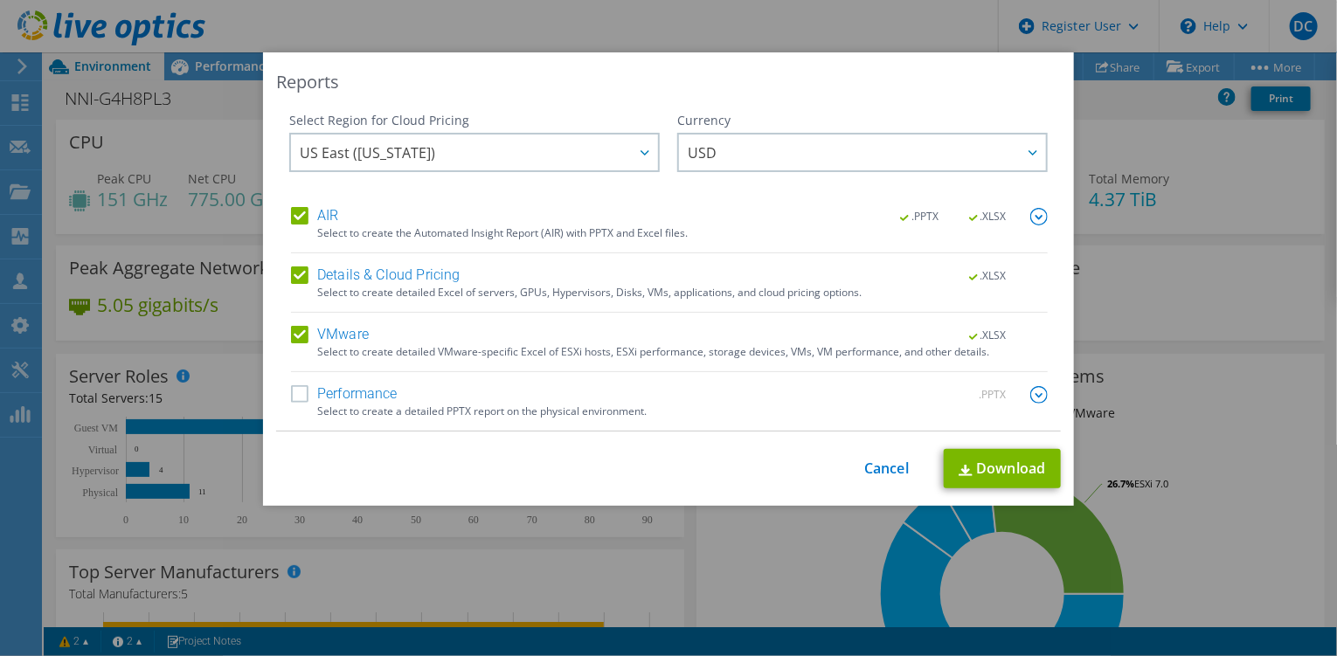
click at [312, 399] on label "Performance" at bounding box center [344, 394] width 107 height 17
click at [0, 0] on input "Performance" at bounding box center [0, 0] width 0 height 0
click at [934, 465] on div "This process may take a while, please wait... Cancel Download" at bounding box center [668, 469] width 785 height 39
click at [976, 468] on link "Download" at bounding box center [1002, 469] width 117 height 39
click at [878, 468] on link "Cancel" at bounding box center [887, 470] width 45 height 17
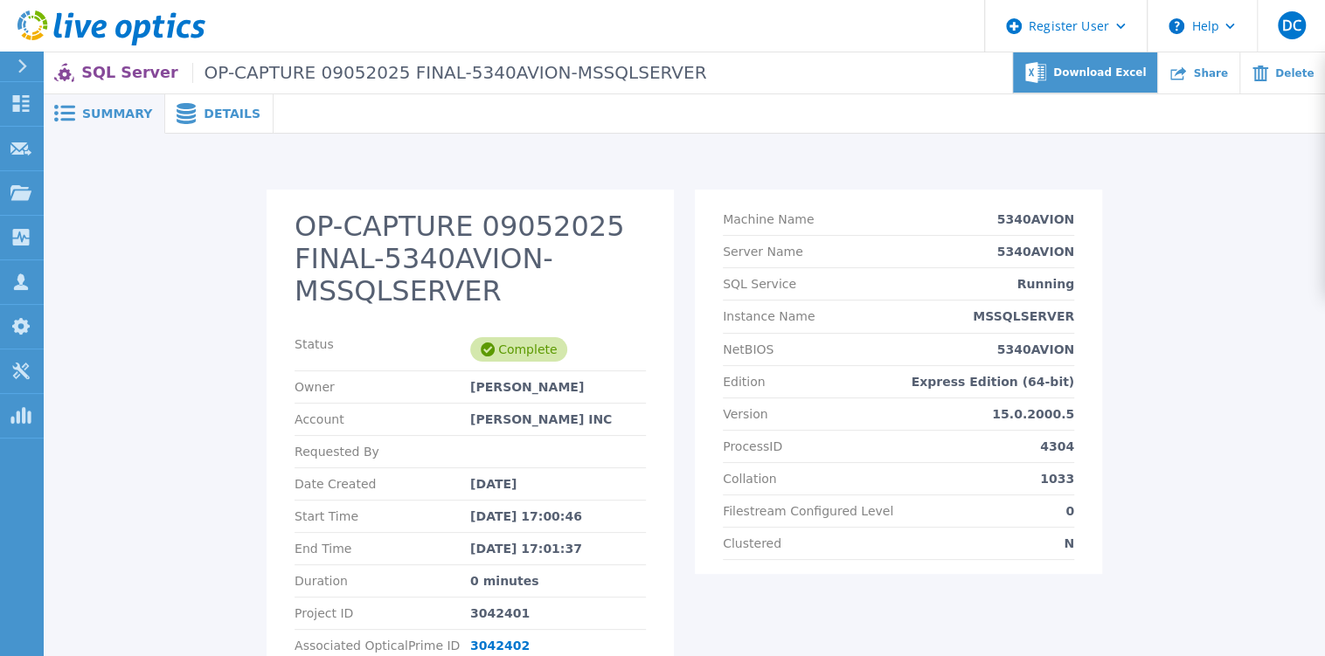
click at [1140, 78] on span "Download Excel" at bounding box center [1099, 72] width 93 height 10
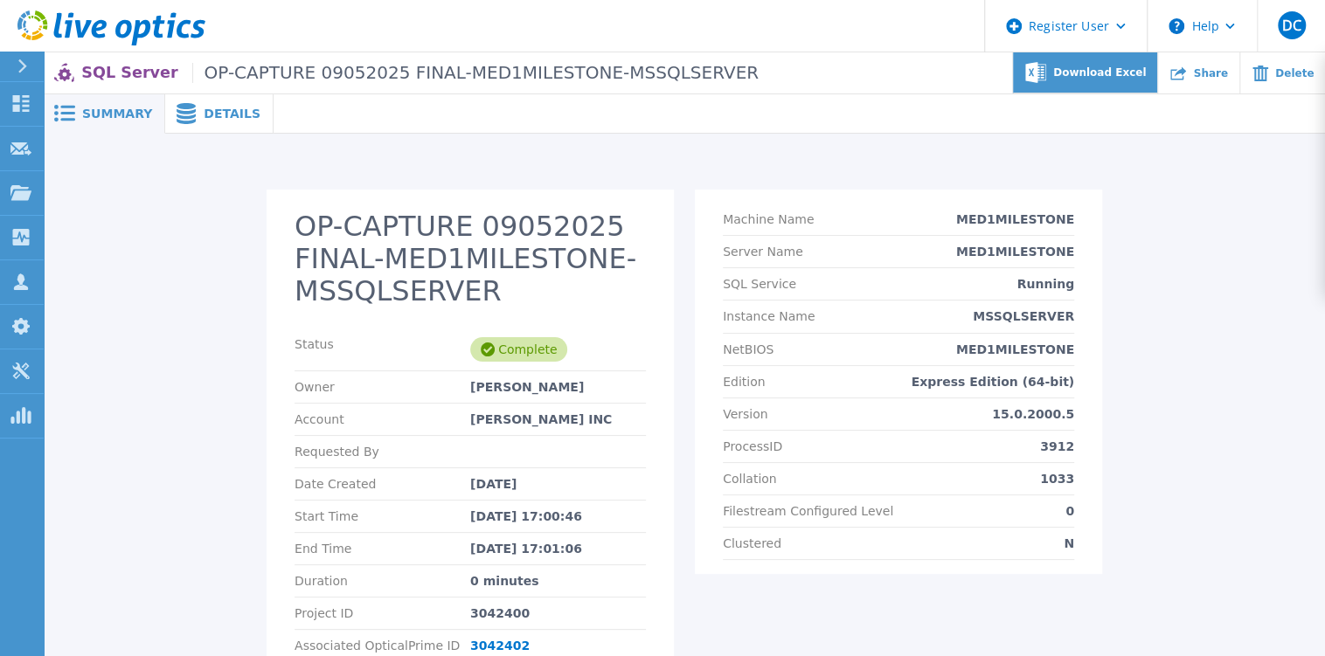
click at [1130, 67] on span "Download Excel" at bounding box center [1099, 72] width 93 height 10
drag, startPoint x: 1277, startPoint y: 233, endPoint x: 1249, endPoint y: 198, distance: 44.8
click at [1277, 233] on div "OP-CAPTURE 09052025 FINAL-MED1MILESTONE-MSSQLSERVER Status Complete Owner [PERS…" at bounding box center [684, 444] width 1248 height 508
